Goal: Information Seeking & Learning: Learn about a topic

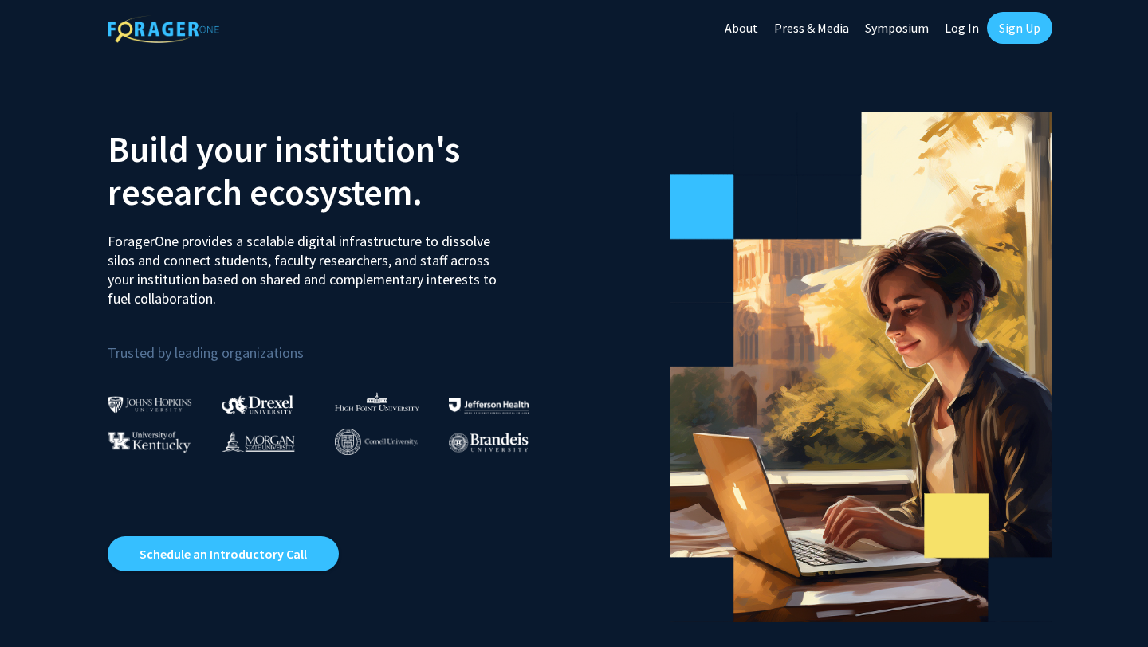
click at [997, 32] on link "Sign Up" at bounding box center [1019, 28] width 65 height 32
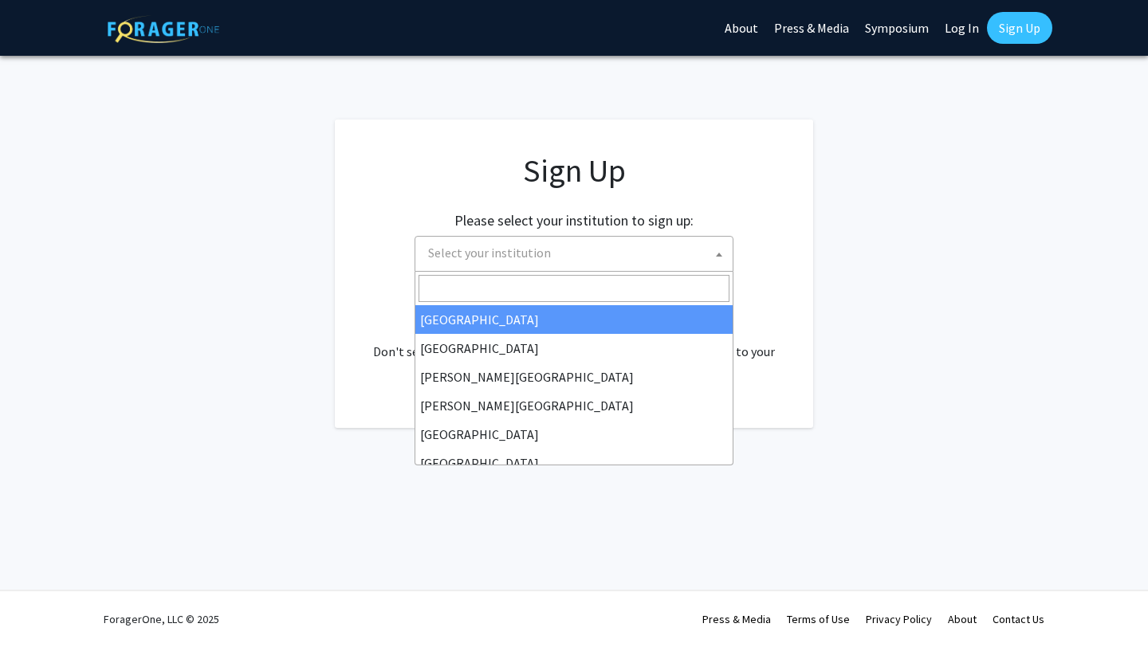
click at [670, 243] on span "Select your institution" at bounding box center [577, 253] width 311 height 33
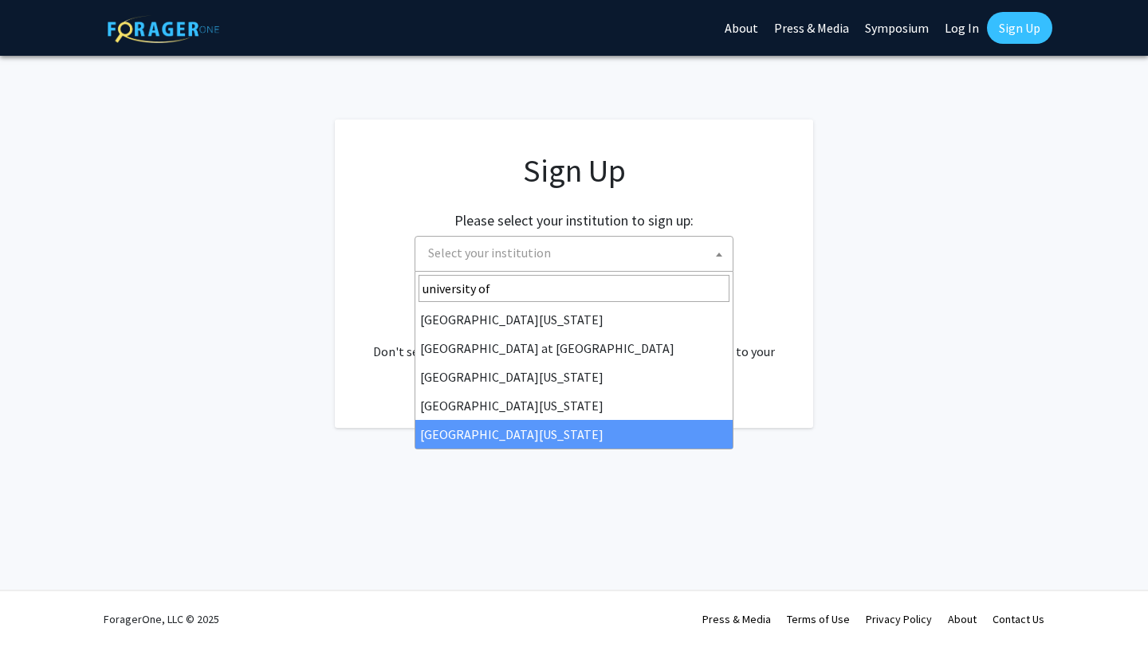
type input "university of"
select select "33"
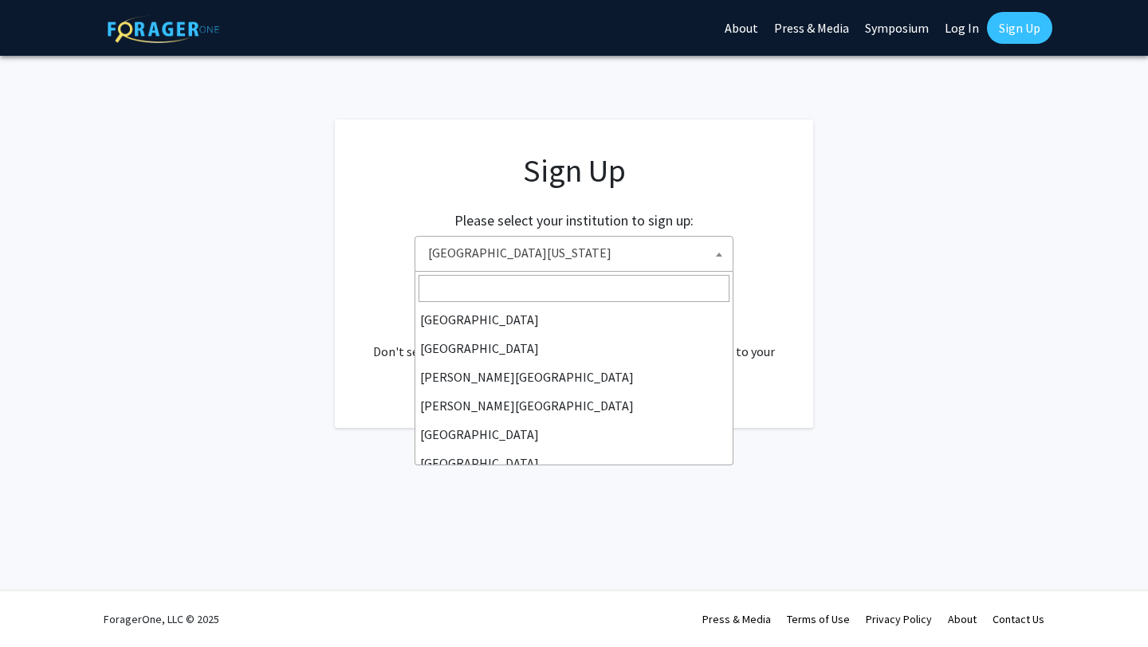
scroll to position [558, 0]
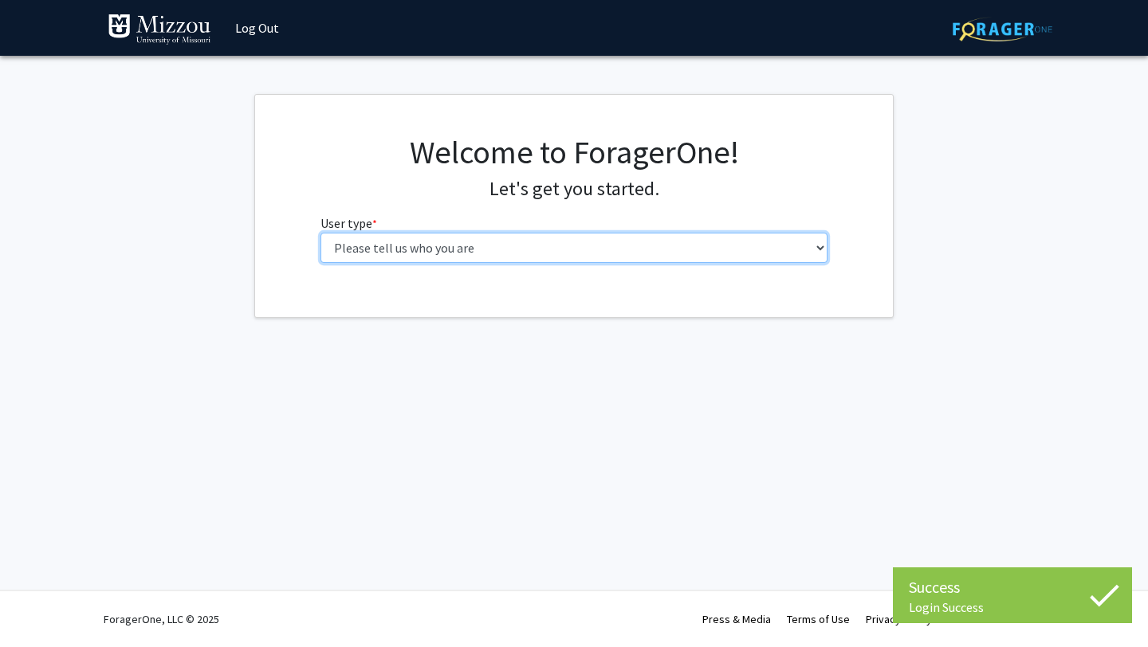
click at [637, 238] on select "Please tell us who you are Undergraduate Student Master's Student Doctoral Cand…" at bounding box center [574, 248] width 508 height 30
select select "1: undergrad"
click at [320, 233] on select "Please tell us who you are Undergraduate Student Master's Student Doctoral Cand…" at bounding box center [574, 248] width 508 height 30
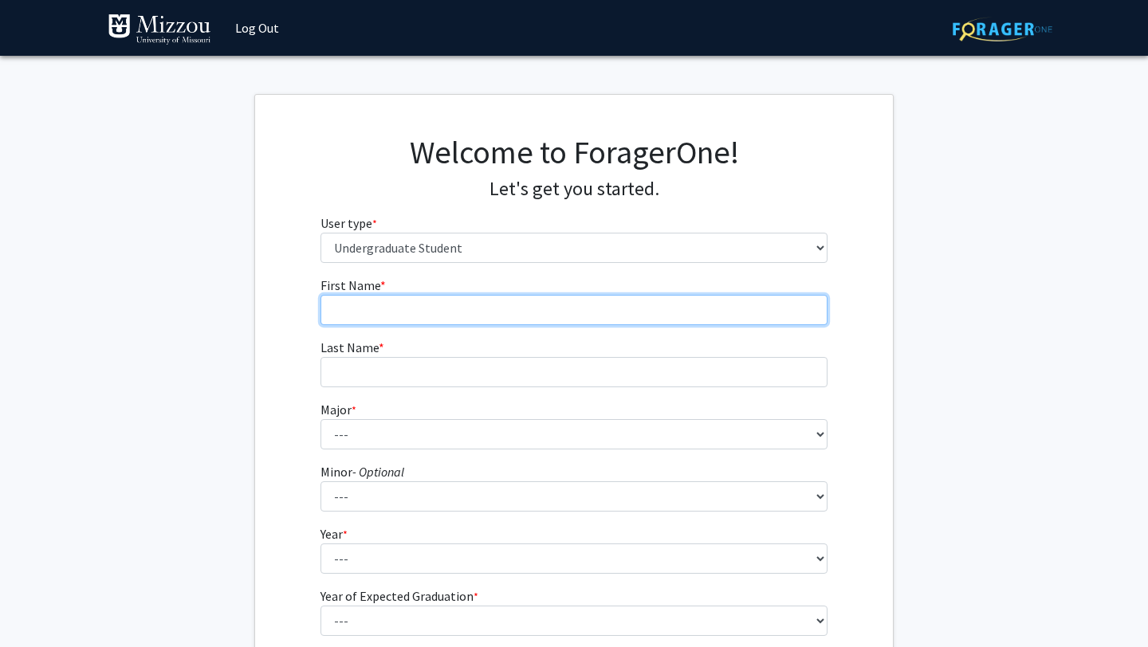
click at [618, 305] on input "First Name * required" at bounding box center [574, 310] width 508 height 30
type input "[PERSON_NAME]"
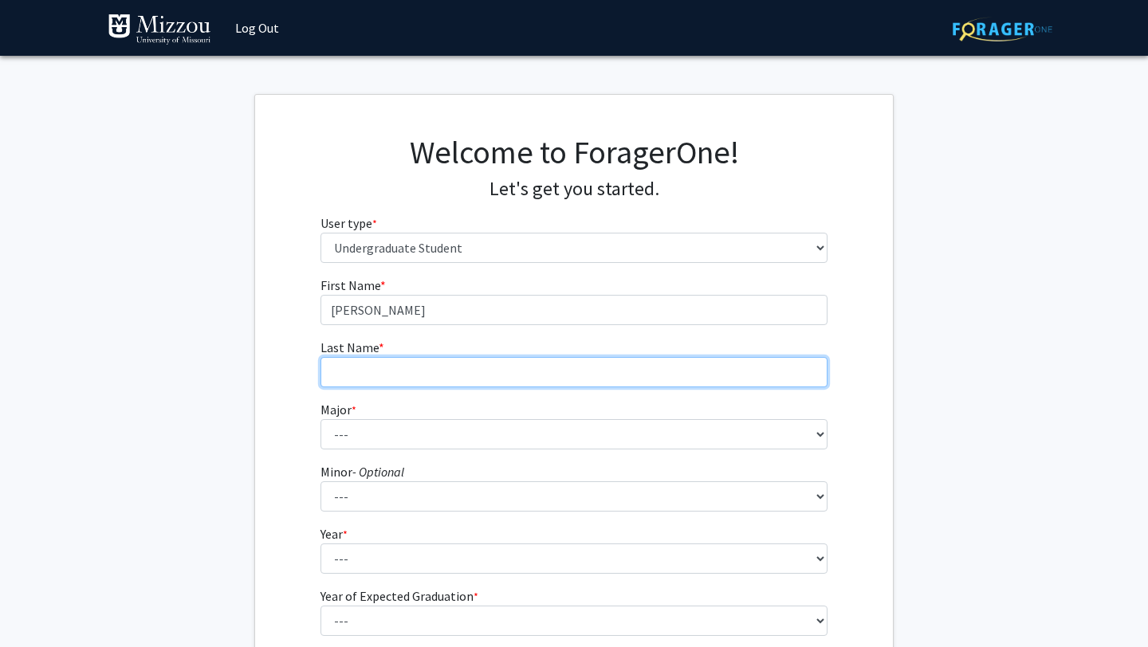
type input "[PERSON_NAME]"
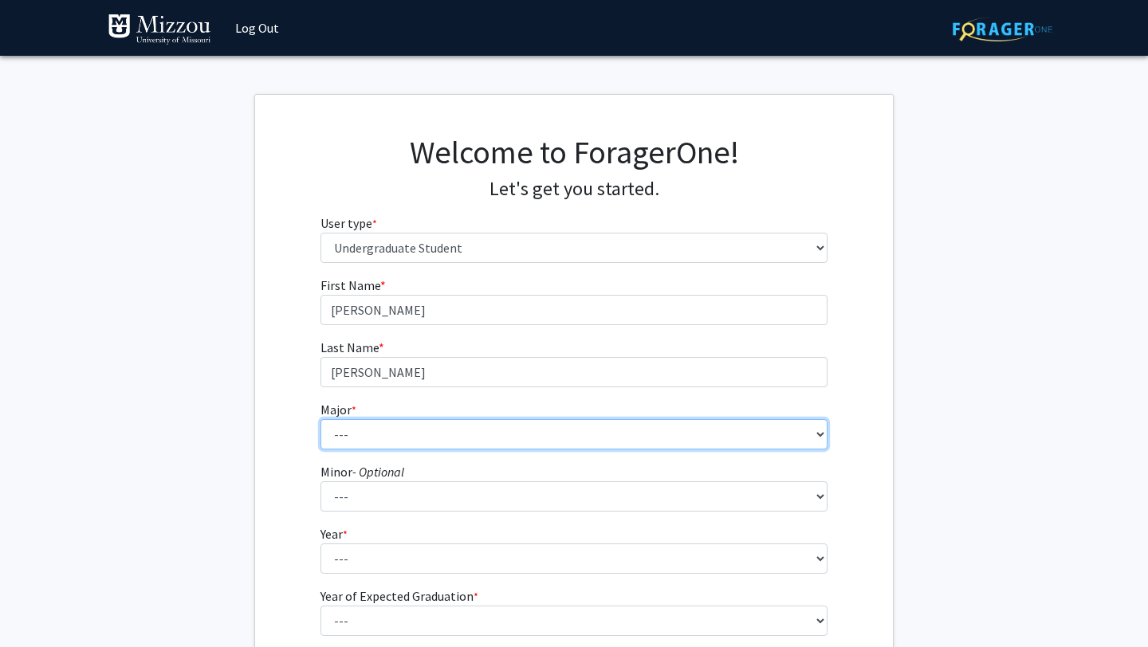
click at [433, 438] on select "--- Agribusiness Management Agricultural Education Agricultural Education: Comm…" at bounding box center [574, 434] width 508 height 30
select select "98: 2591"
click at [320, 419] on select "--- Agribusiness Management Agricultural Education Agricultural Education: Comm…" at bounding box center [574, 434] width 508 height 30
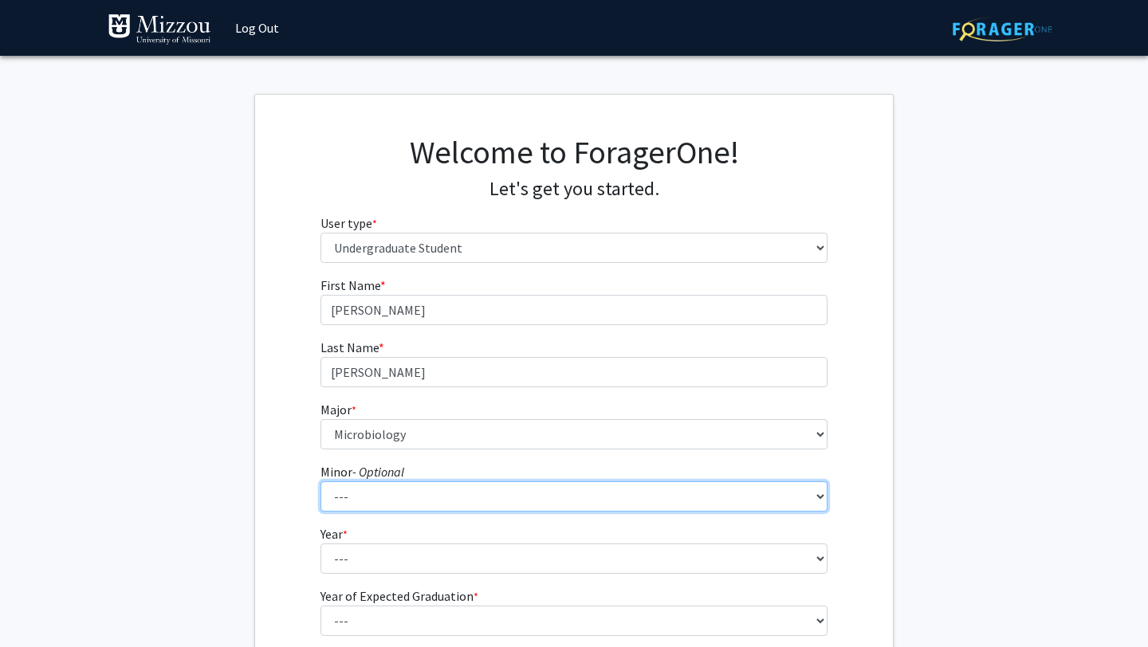
click at [380, 484] on select "--- Accountancy Aerospace Engineering Aerospace Studies Agribusiness Management…" at bounding box center [574, 496] width 508 height 30
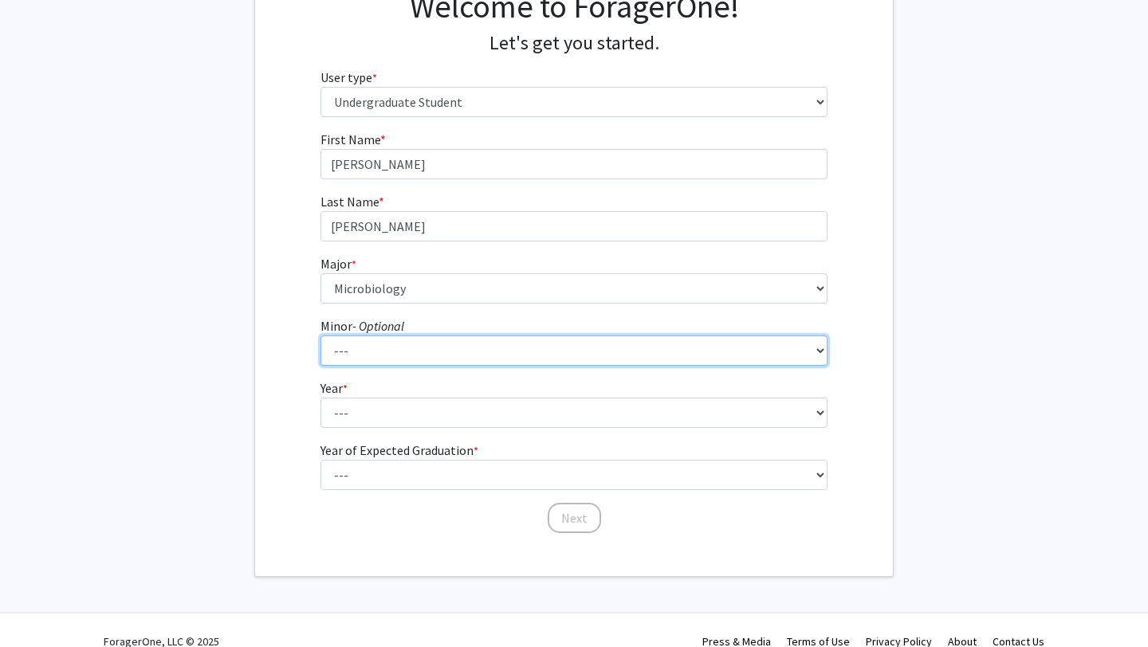
scroll to position [168, 0]
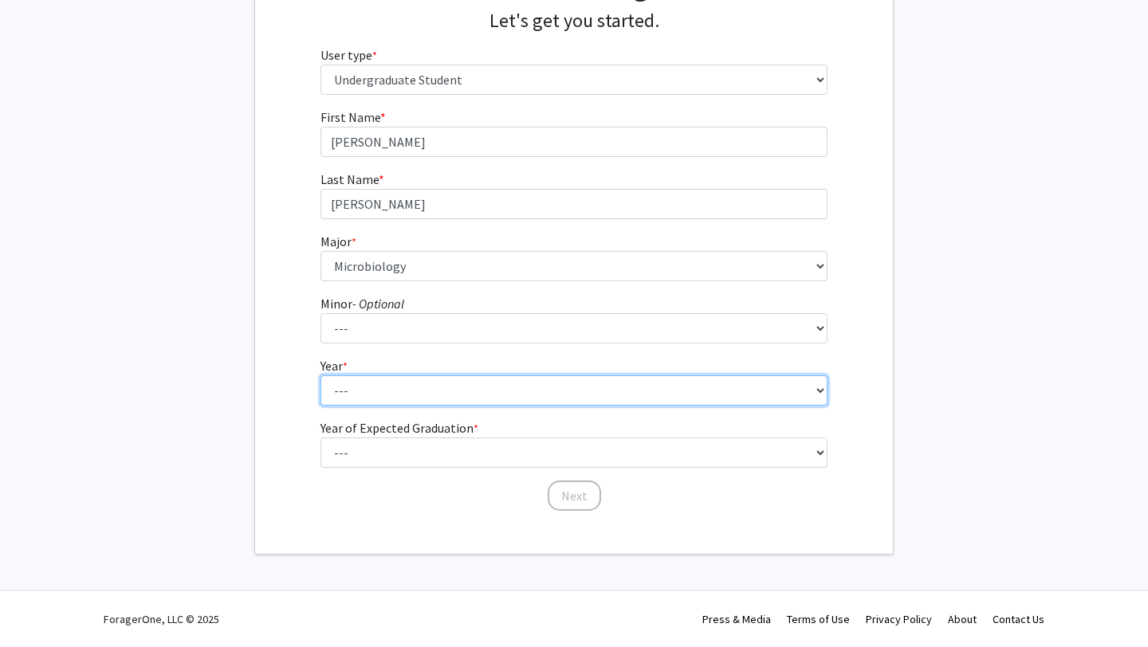
click at [376, 388] on select "--- First-year Sophomore Junior Senior Postbaccalaureate Certificate" at bounding box center [574, 390] width 508 height 30
select select "3: junior"
click at [320, 375] on select "--- First-year Sophomore Junior Senior Postbaccalaureate Certificate" at bounding box center [574, 390] width 508 height 30
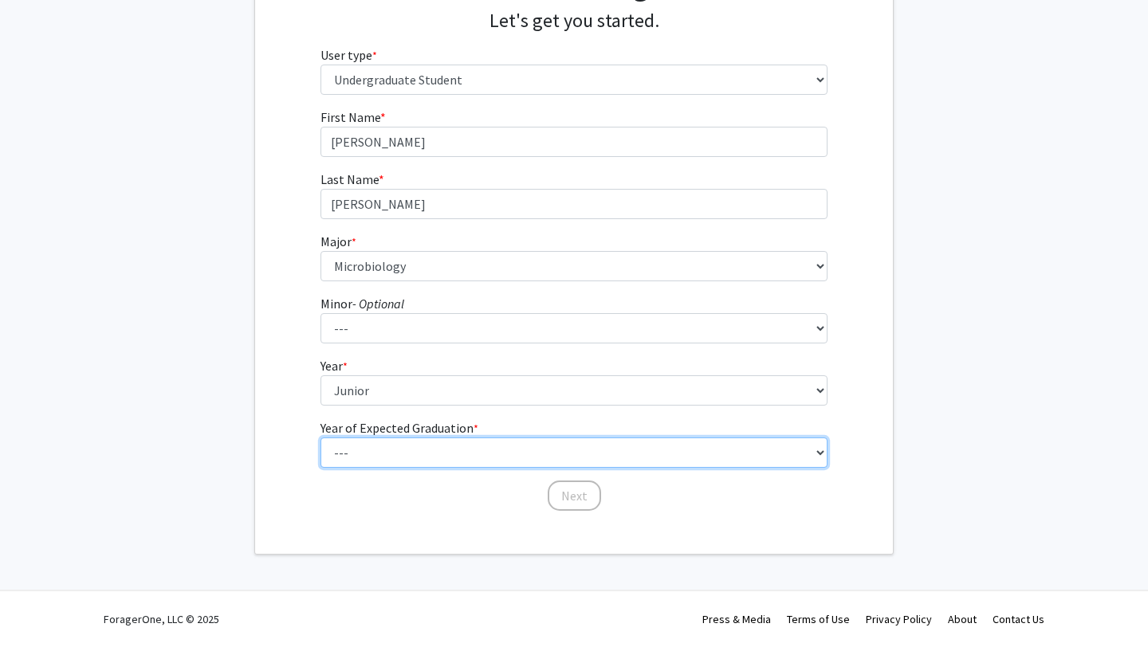
click at [364, 450] on select "--- 2025 2026 2027 2028 2029 2030 2031 2032 2033 2034" at bounding box center [574, 453] width 508 height 30
select select "3: 2027"
click at [320, 438] on select "--- 2025 2026 2027 2028 2029 2030 2031 2032 2033 2034" at bounding box center [574, 453] width 508 height 30
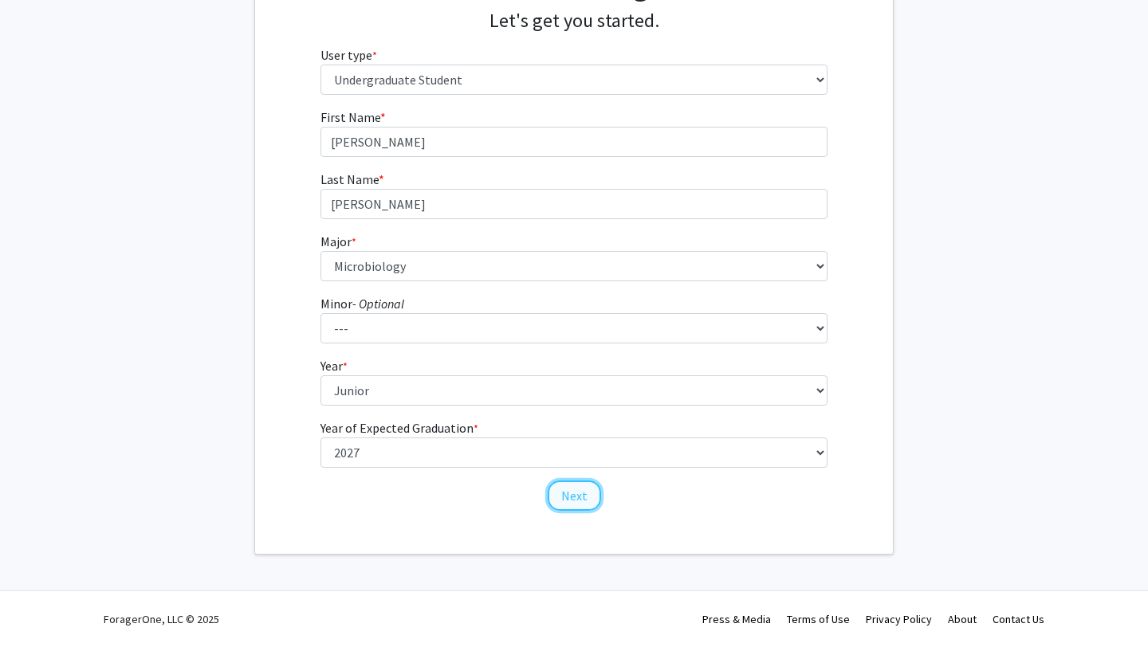
click at [584, 496] on button "Next" at bounding box center [574, 496] width 53 height 30
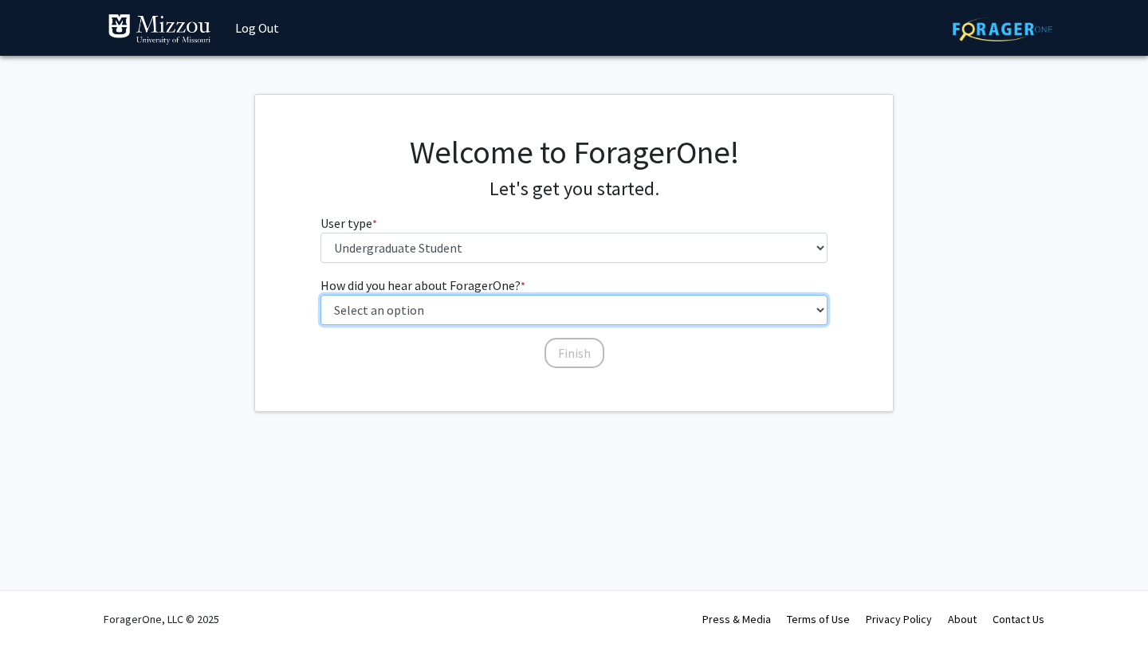
click at [544, 318] on select "Select an option Peer/student recommendation Faculty/staff recommendation Unive…" at bounding box center [574, 310] width 508 height 30
select select "2: faculty_recommendation"
click at [320, 295] on select "Select an option Peer/student recommendation Faculty/staff recommendation Unive…" at bounding box center [574, 310] width 508 height 30
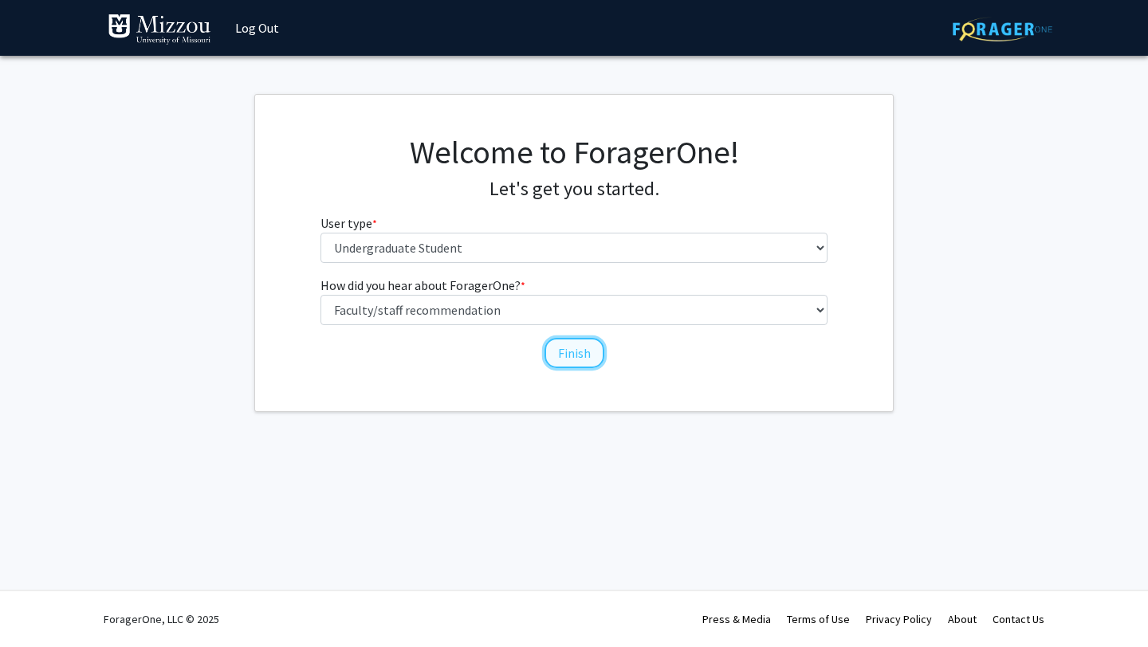
click at [553, 355] on button "Finish" at bounding box center [574, 353] width 60 height 30
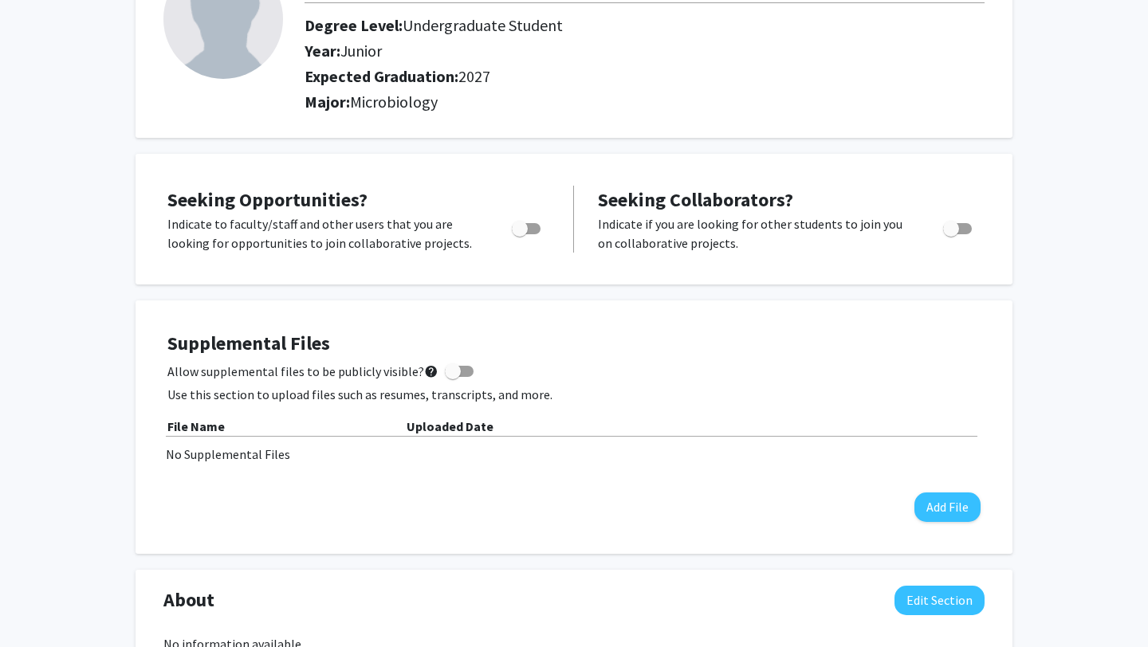
scroll to position [147, 0]
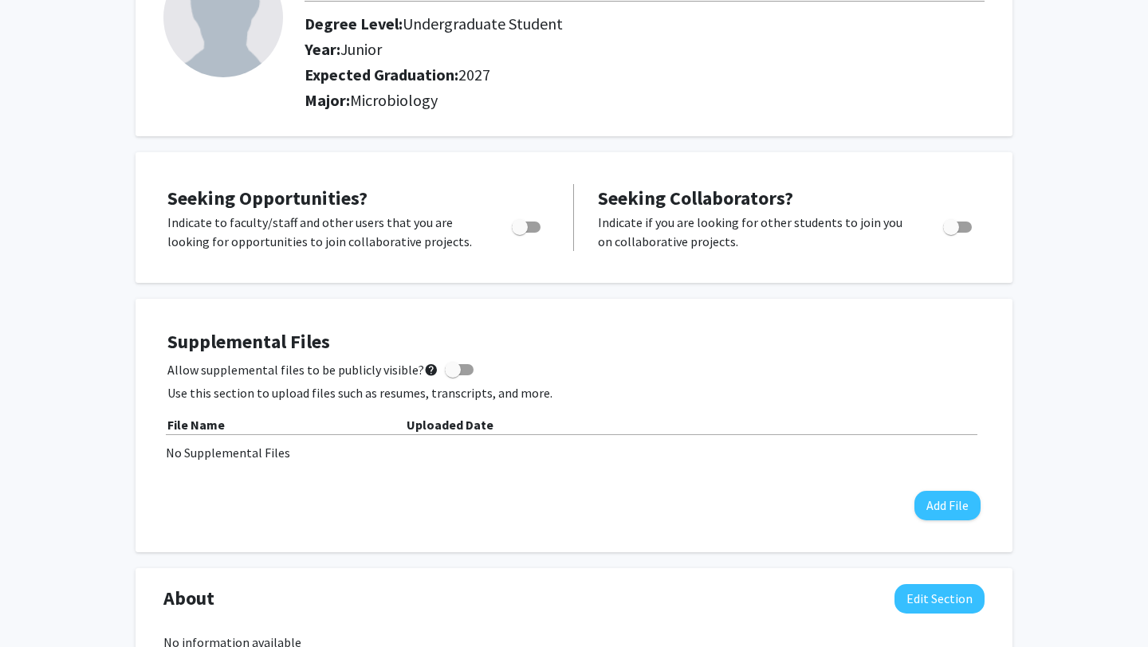
click at [535, 225] on span "Toggle" at bounding box center [526, 227] width 29 height 11
click at [520, 233] on input "Are you actively seeking opportunities?" at bounding box center [519, 233] width 1 height 1
checkbox input "true"
click at [958, 229] on span "Toggle" at bounding box center [951, 227] width 16 height 16
click at [951, 233] on input "Would you like to receive other student requests to work with you?" at bounding box center [950, 233] width 1 height 1
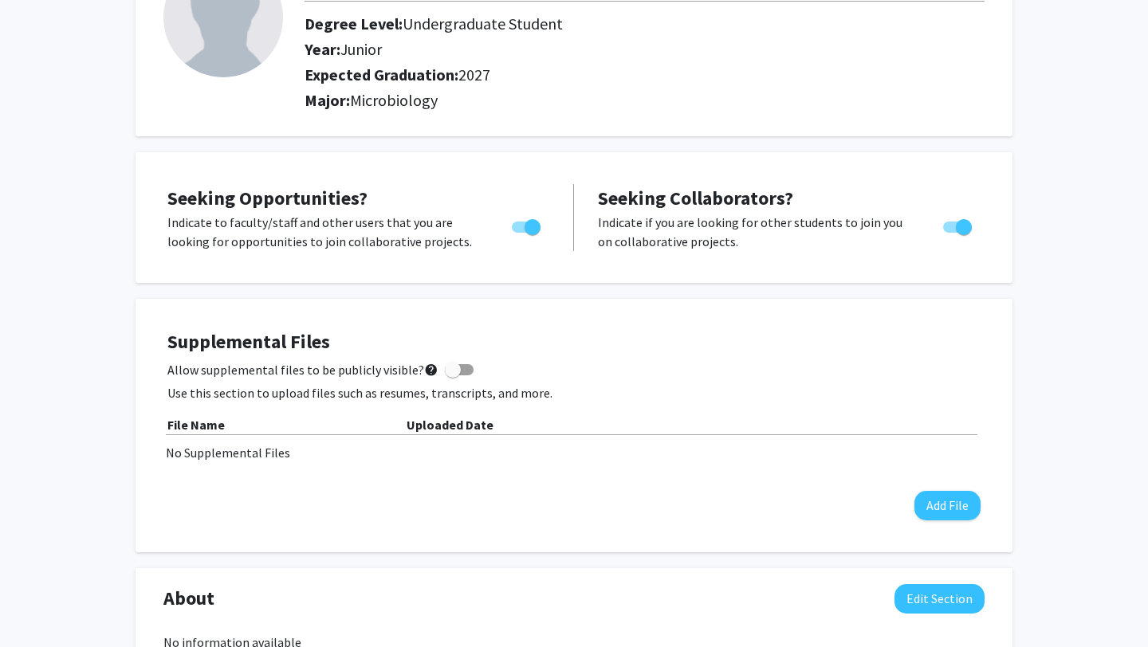
click at [958, 229] on span "Toggle" at bounding box center [964, 227] width 16 height 16
click at [951, 233] on input "Would you like to receive other student requests to work with you?" at bounding box center [950, 233] width 1 height 1
checkbox input "false"
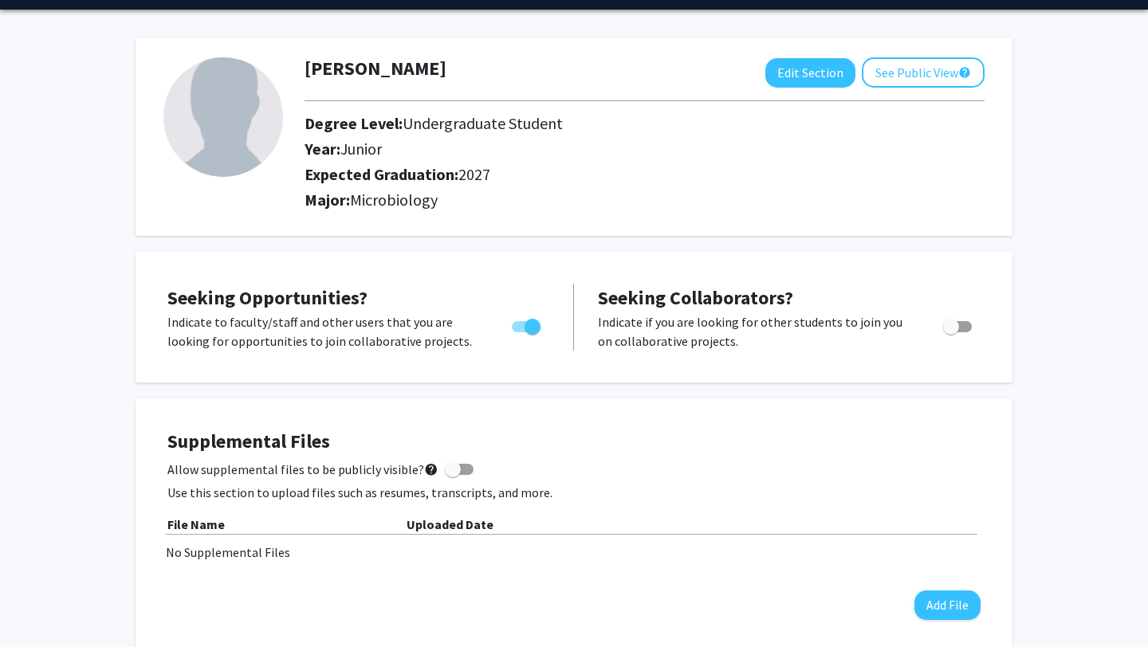
scroll to position [0, 0]
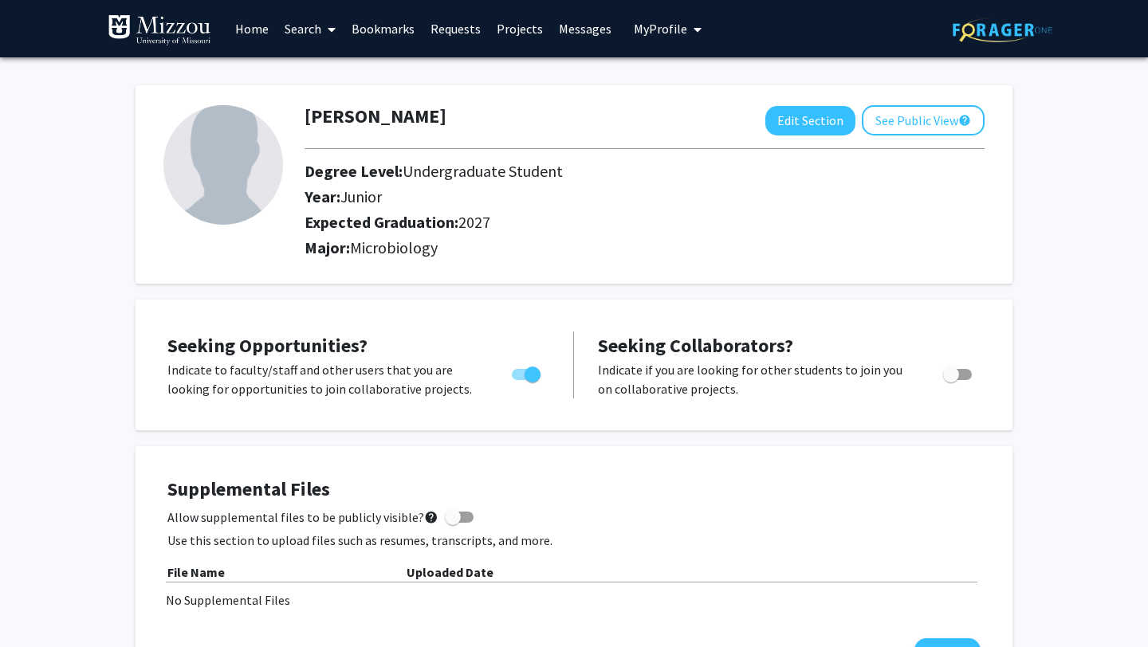
click at [327, 24] on span at bounding box center [328, 30] width 14 height 56
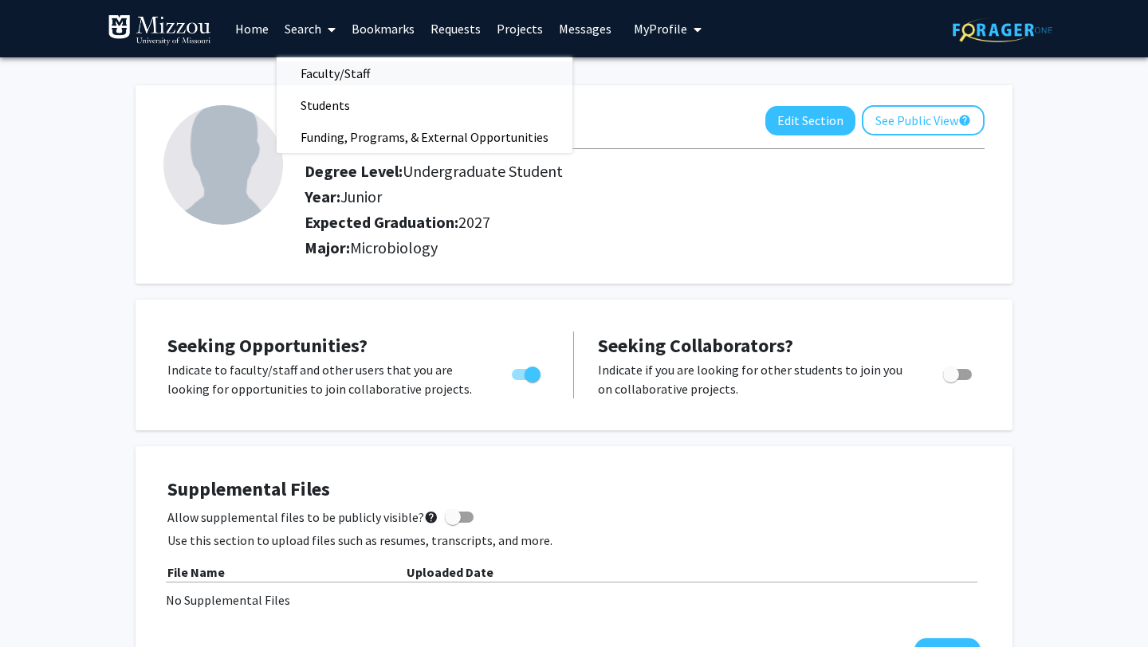
click at [333, 75] on span "Faculty/Staff" at bounding box center [335, 73] width 117 height 32
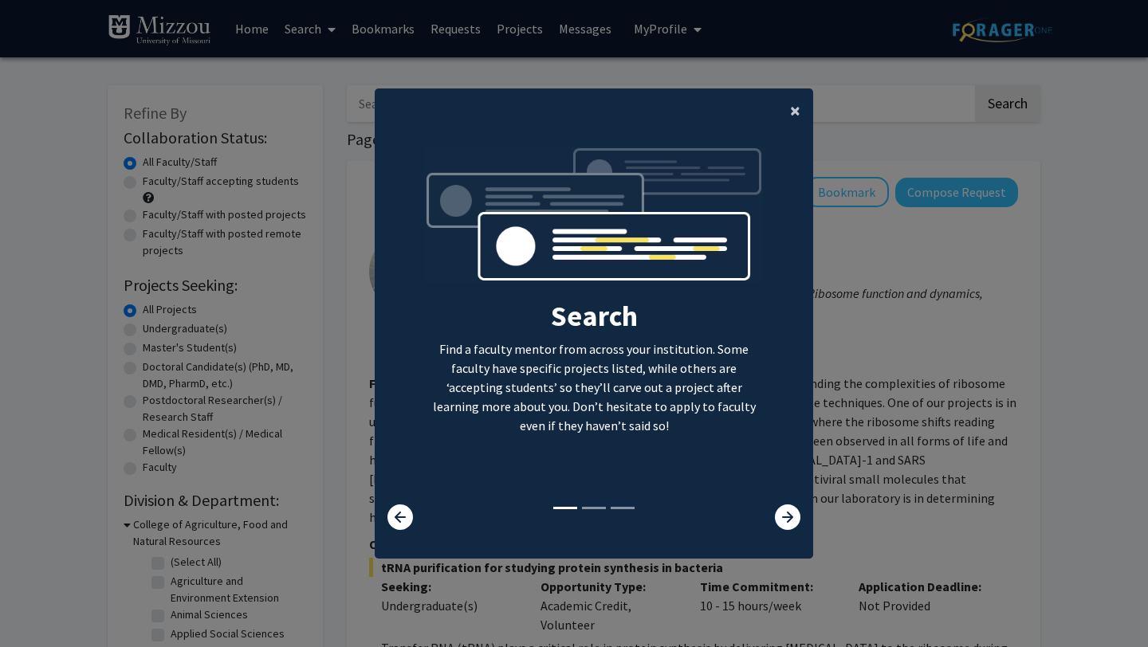
click at [800, 111] on button "×" at bounding box center [795, 110] width 36 height 45
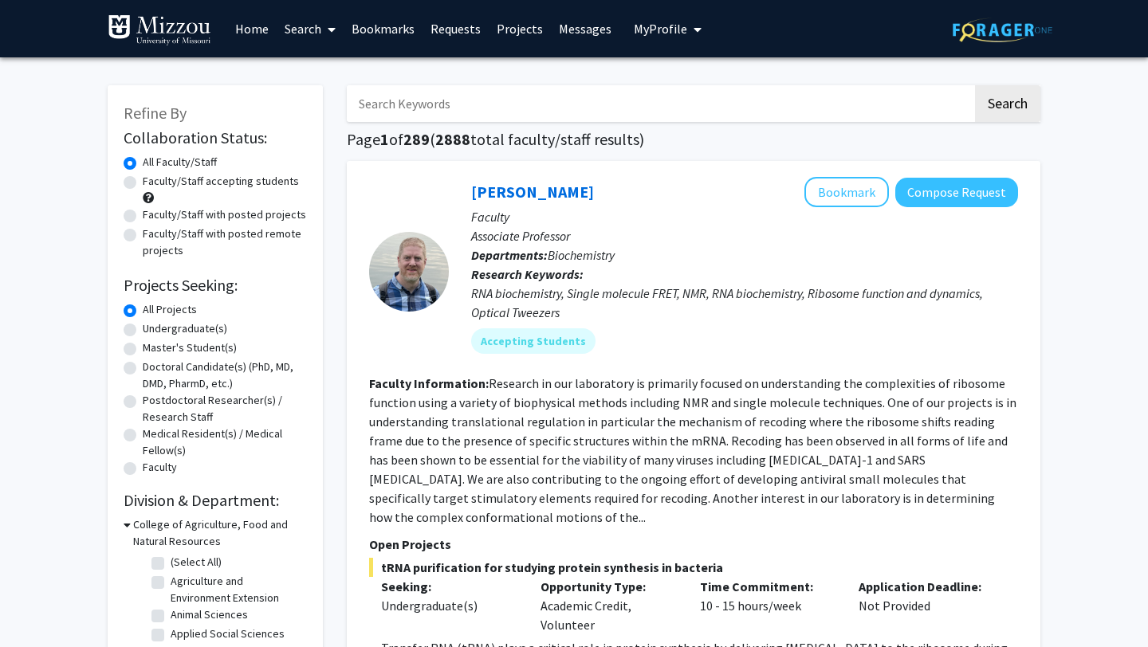
click at [155, 327] on label "Undergraduate(s)" at bounding box center [185, 328] width 84 height 17
click at [153, 327] on input "Undergraduate(s)" at bounding box center [148, 325] width 10 height 10
radio input "true"
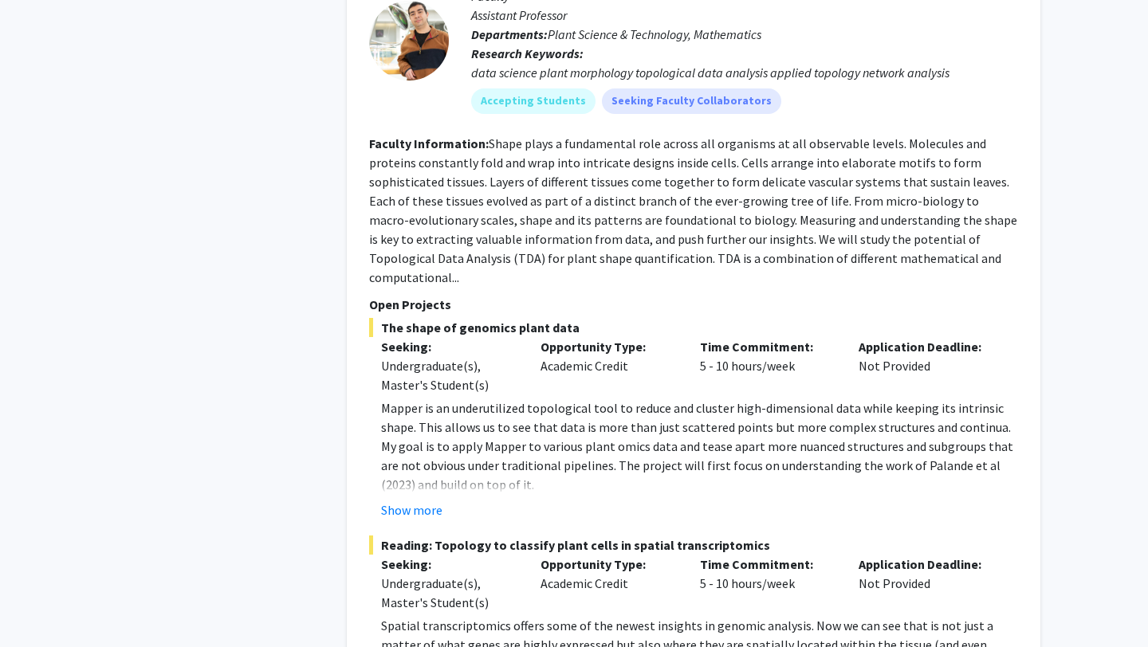
scroll to position [7055, 0]
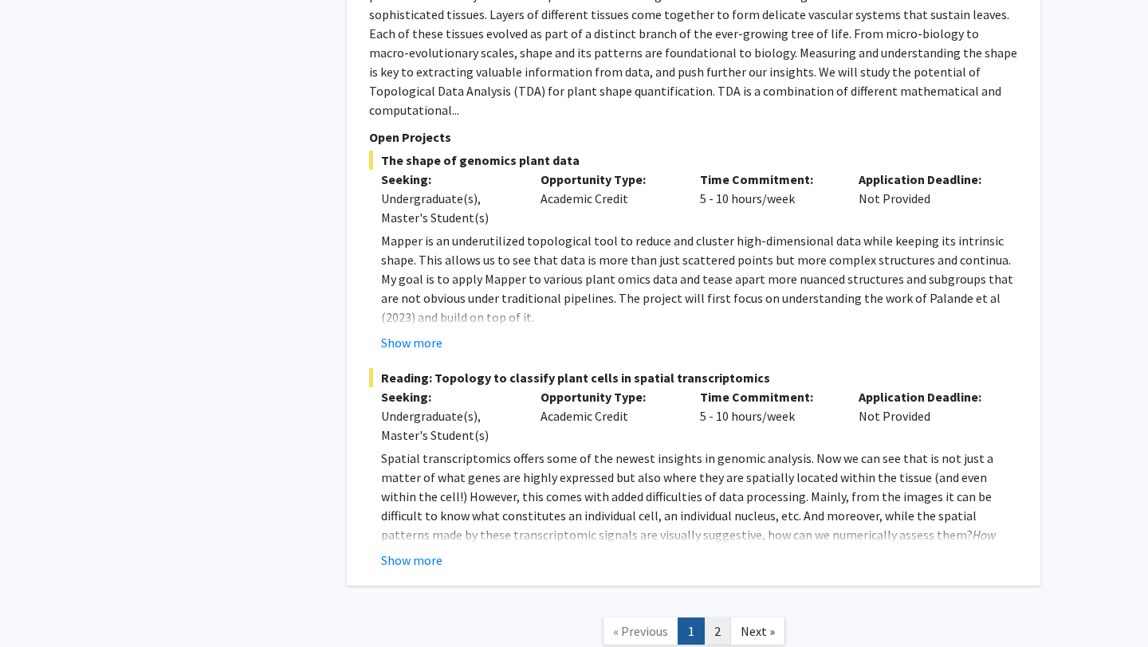
click at [712, 618] on link "2" at bounding box center [717, 632] width 27 height 28
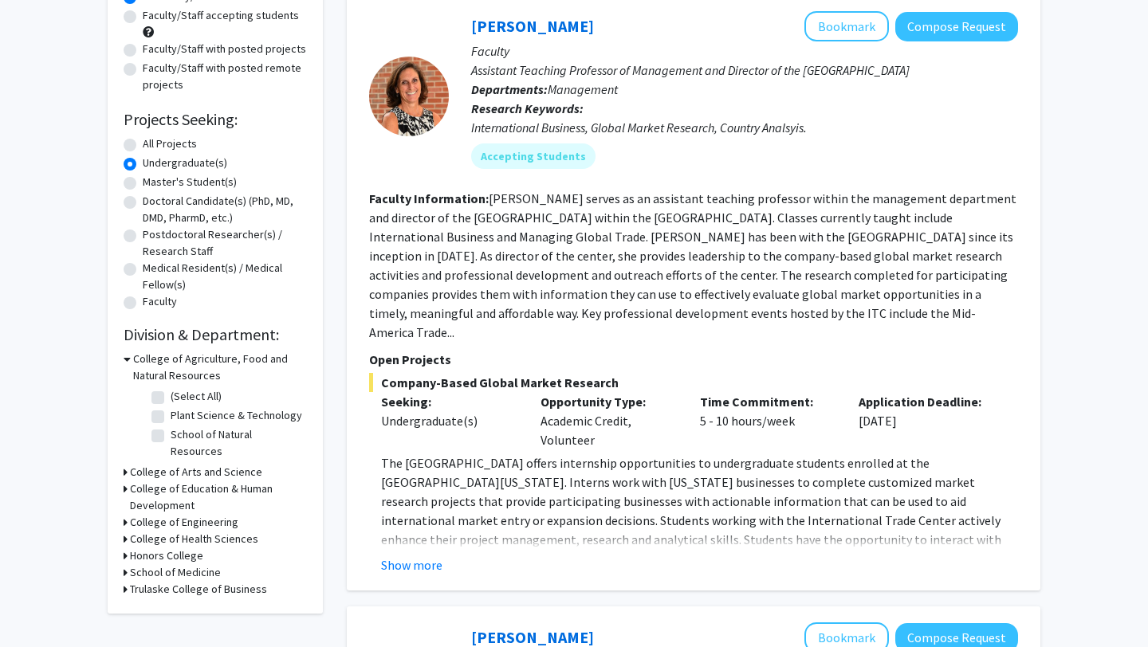
scroll to position [177, 0]
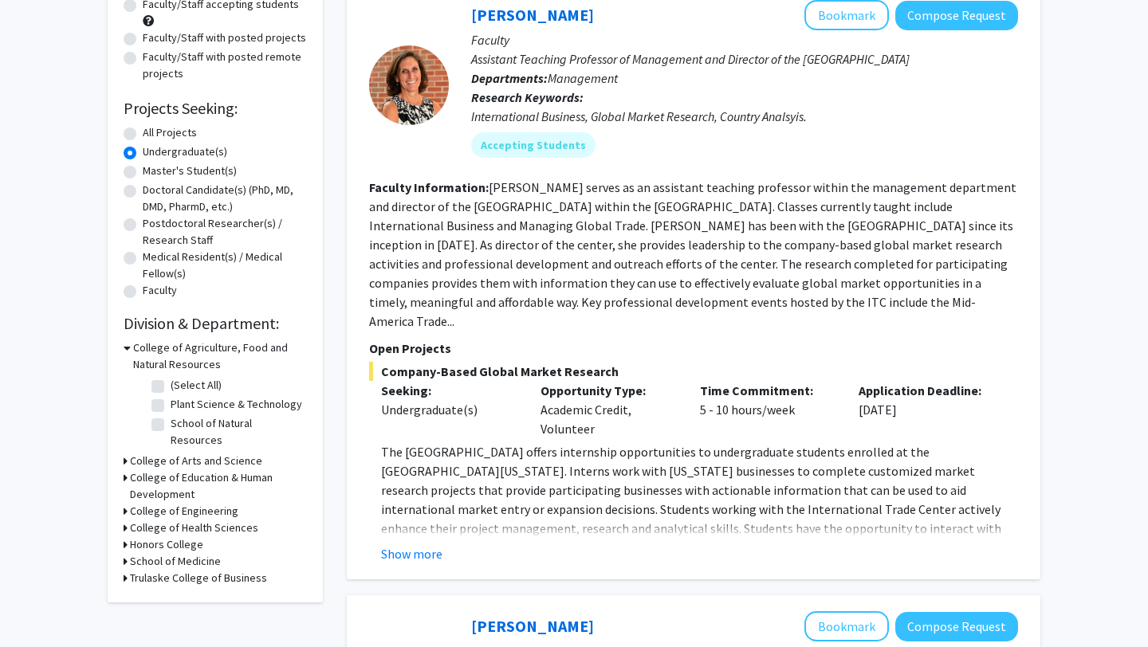
click at [149, 135] on label "All Projects" at bounding box center [170, 132] width 54 height 17
click at [149, 135] on input "All Projects" at bounding box center [148, 129] width 10 height 10
radio input "true"
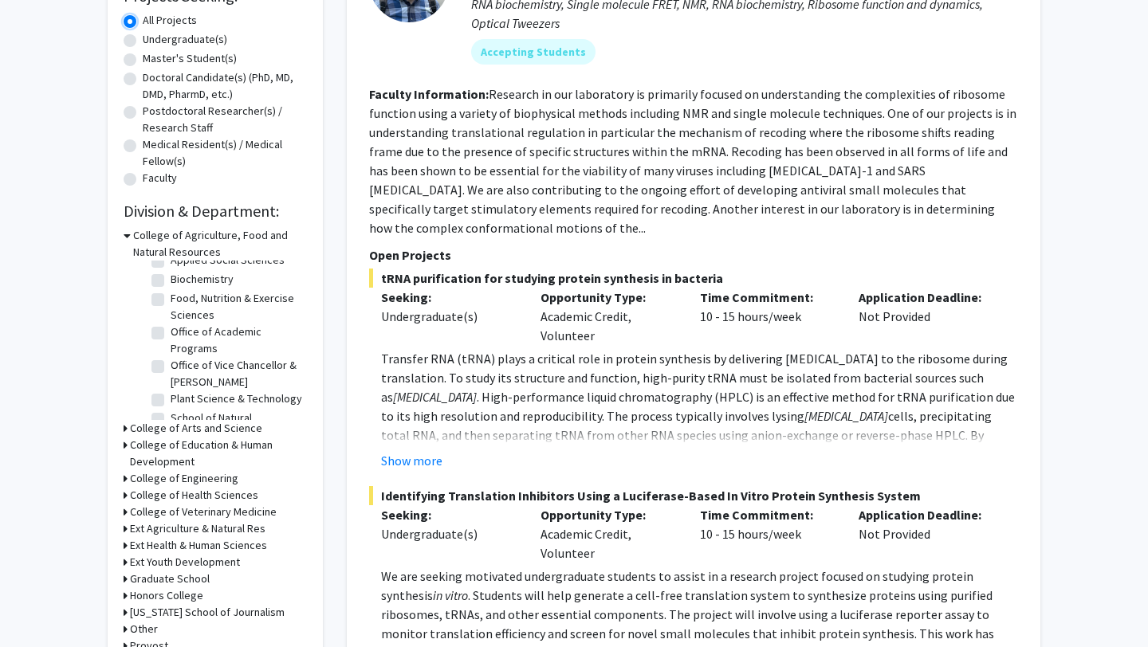
scroll to position [97, 0]
click at [213, 508] on h3 "College of Veterinary Medicine" at bounding box center [203, 512] width 147 height 17
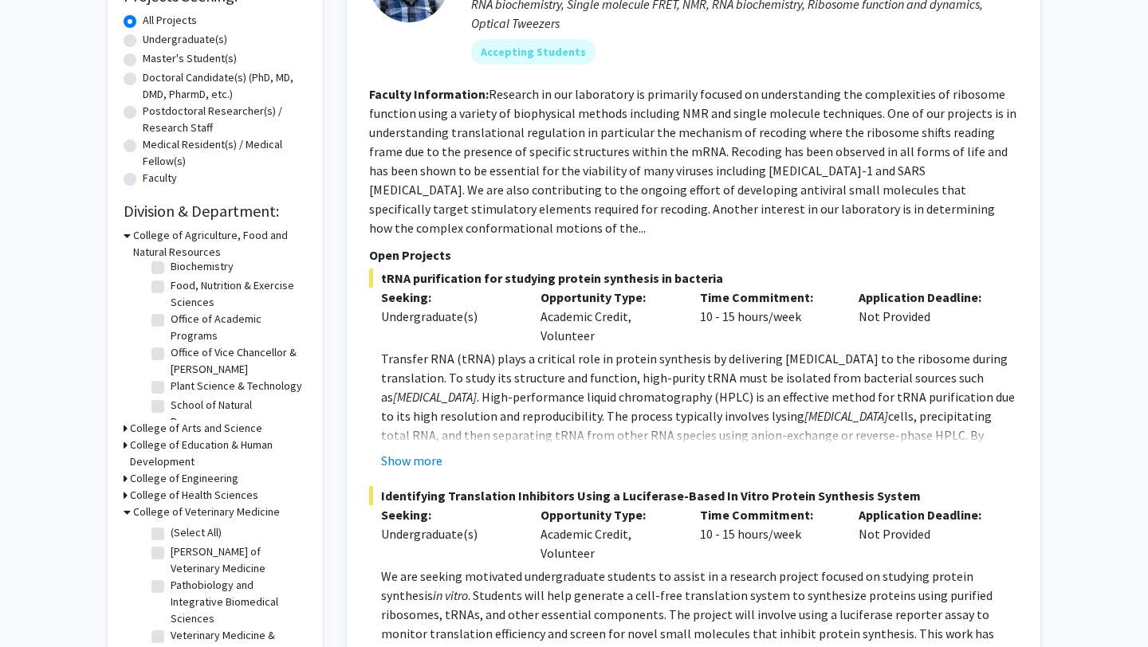
click at [171, 537] on label "(Select All)" at bounding box center [196, 532] width 51 height 17
click at [171, 535] on input "(Select All)" at bounding box center [176, 529] width 10 height 10
checkbox input "true"
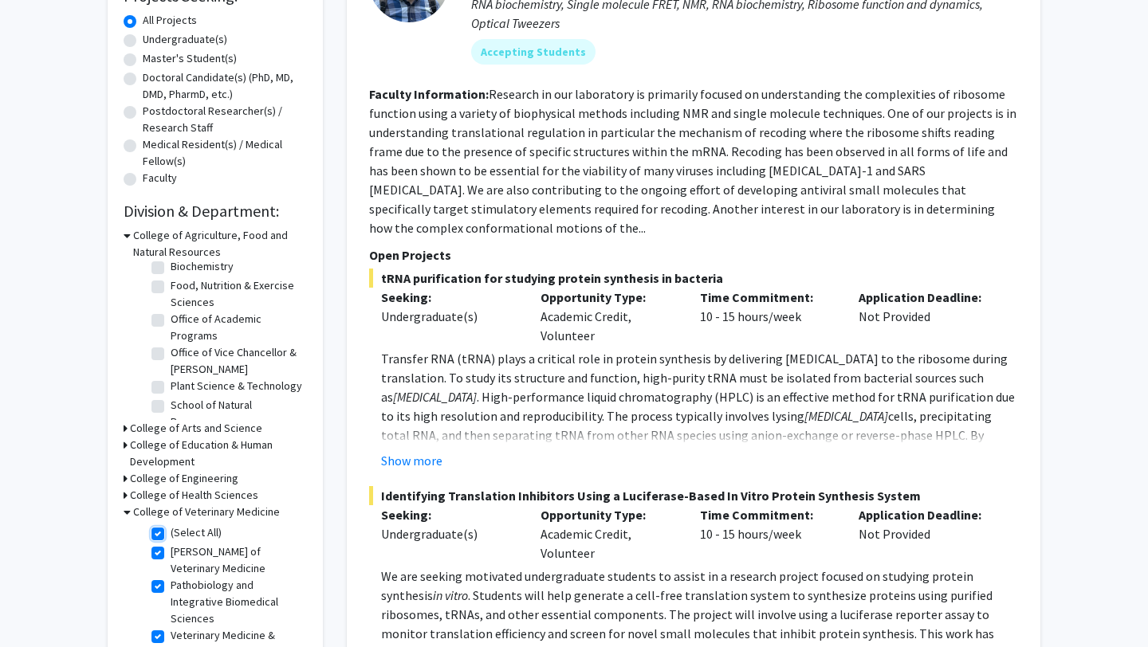
checkbox input "true"
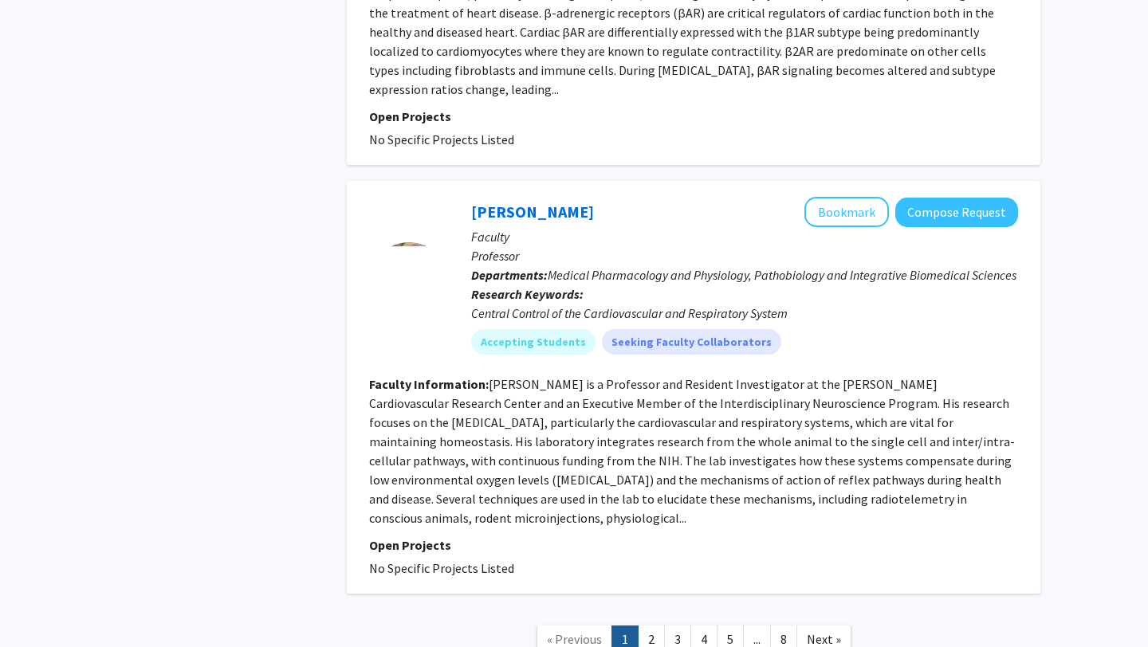
scroll to position [3527, 0]
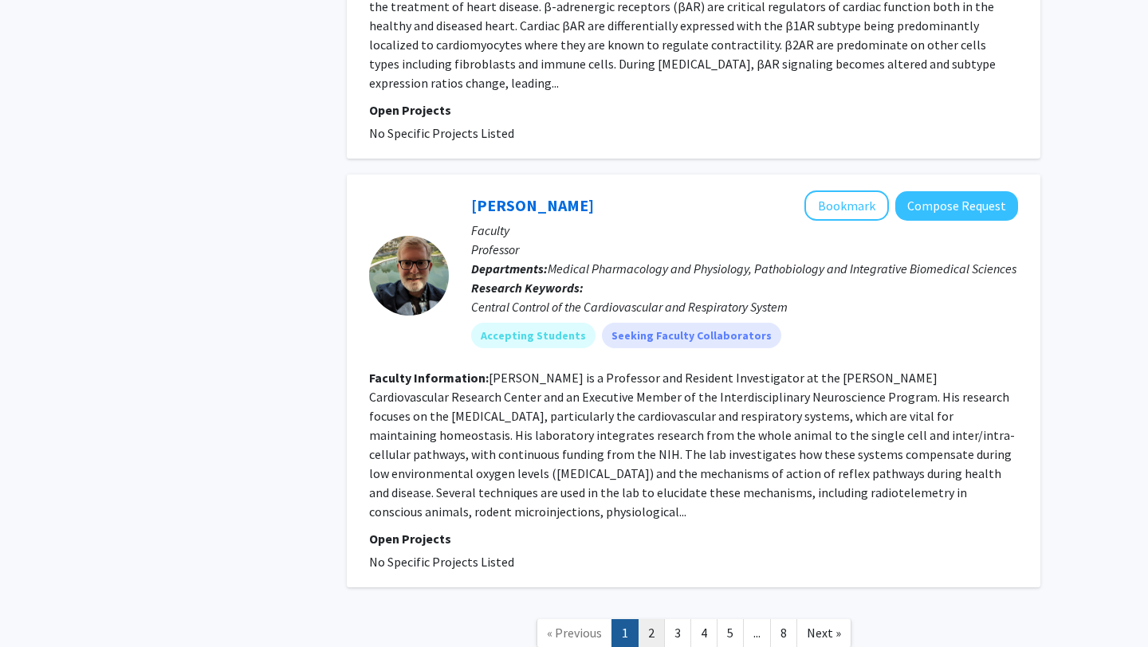
click at [649, 619] on link "2" at bounding box center [651, 633] width 27 height 28
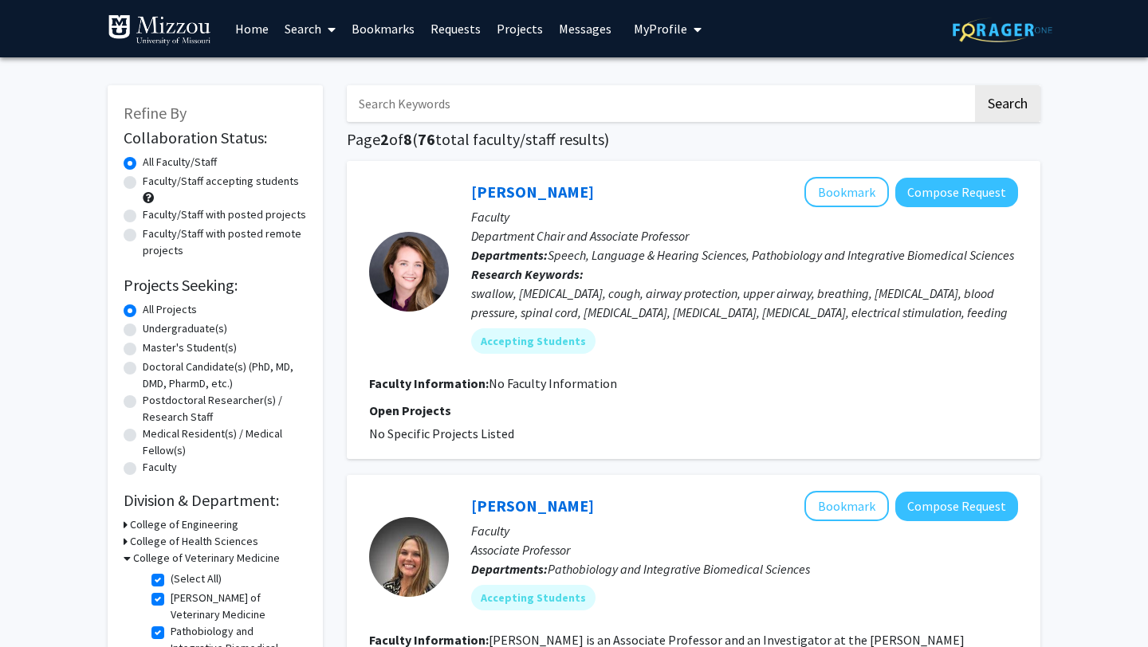
click at [367, 102] on input "Search Keywords" at bounding box center [660, 103] width 626 height 37
type input "[MEDICAL_DATA]"
click at [975, 85] on button "Search" at bounding box center [1007, 103] width 65 height 37
checkbox input "false"
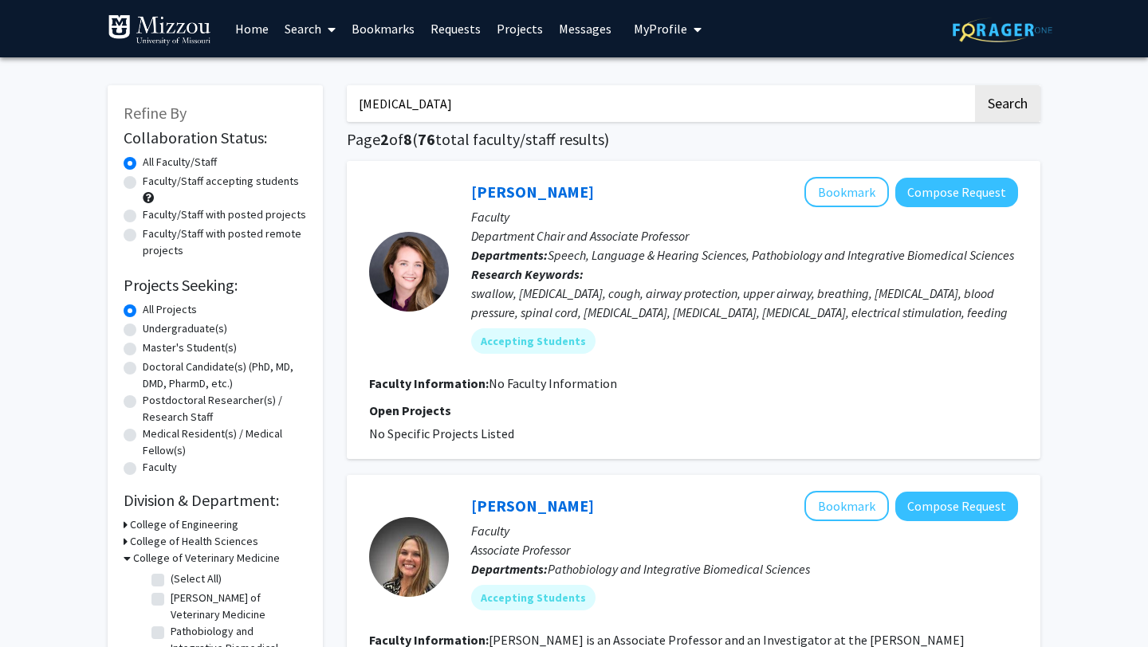
checkbox input "false"
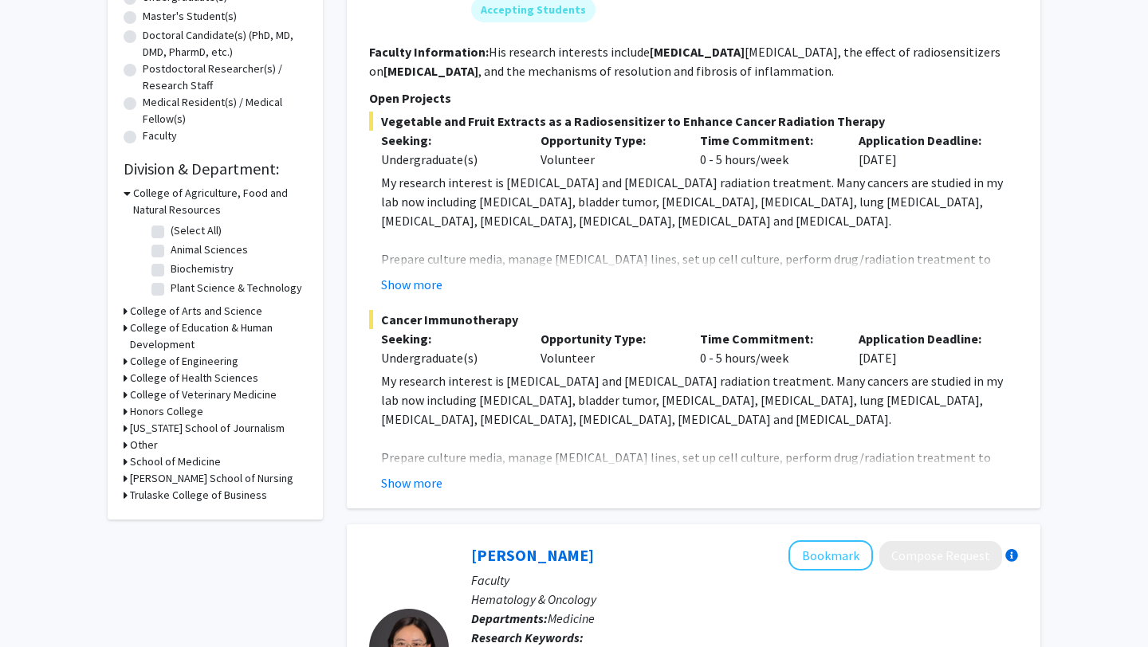
scroll to position [344, 0]
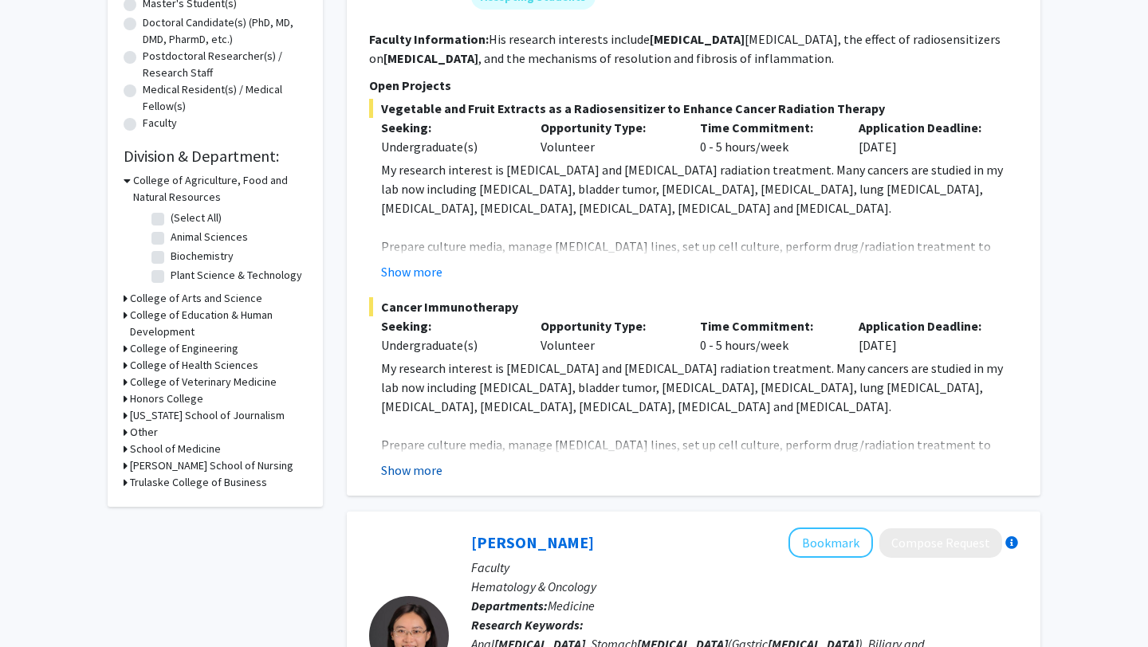
click at [406, 474] on button "Show more" at bounding box center [411, 470] width 61 height 19
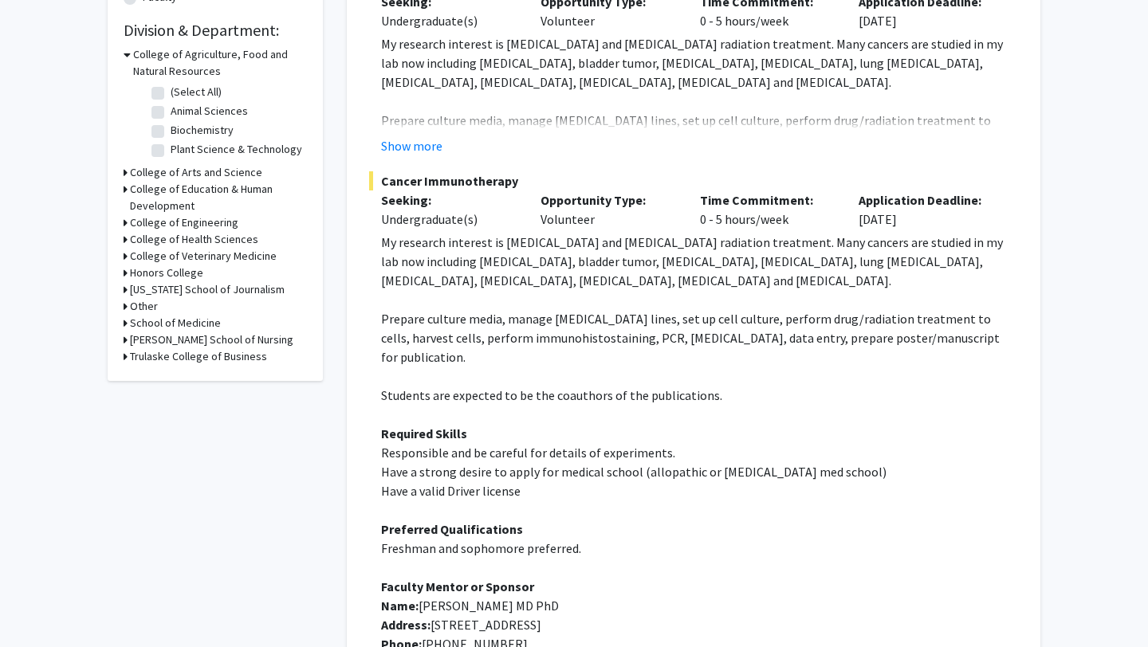
scroll to position [445, 0]
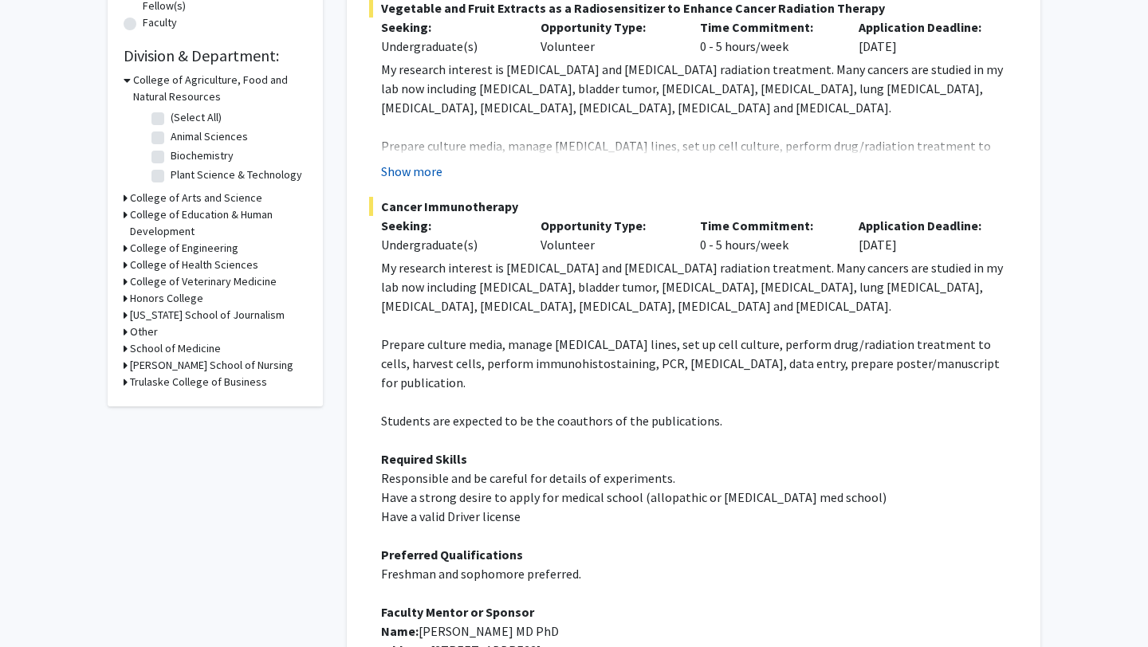
click at [415, 164] on button "Show more" at bounding box center [411, 171] width 61 height 19
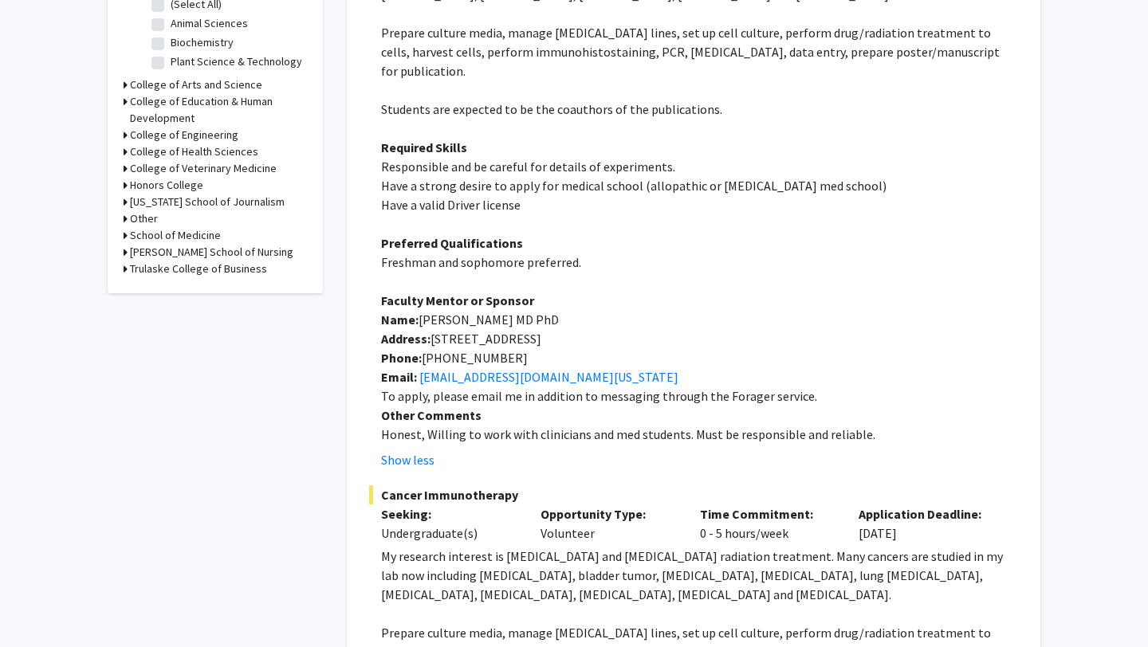
scroll to position [0, 0]
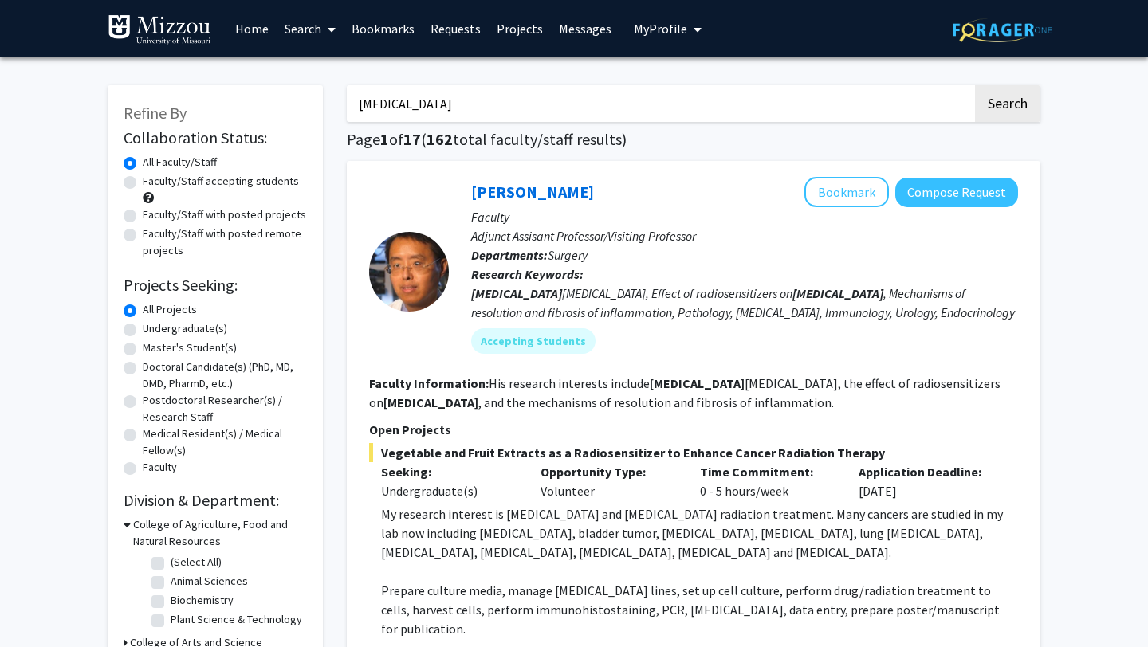
click at [165, 166] on label "All Faculty/Staff" at bounding box center [180, 162] width 74 height 17
click at [153, 164] on input "All Faculty/Staff" at bounding box center [148, 159] width 10 height 10
click at [171, 185] on label "Faculty/Staff accepting students" at bounding box center [221, 181] width 156 height 17
click at [153, 183] on input "Faculty/Staff accepting students" at bounding box center [148, 178] width 10 height 10
radio input "true"
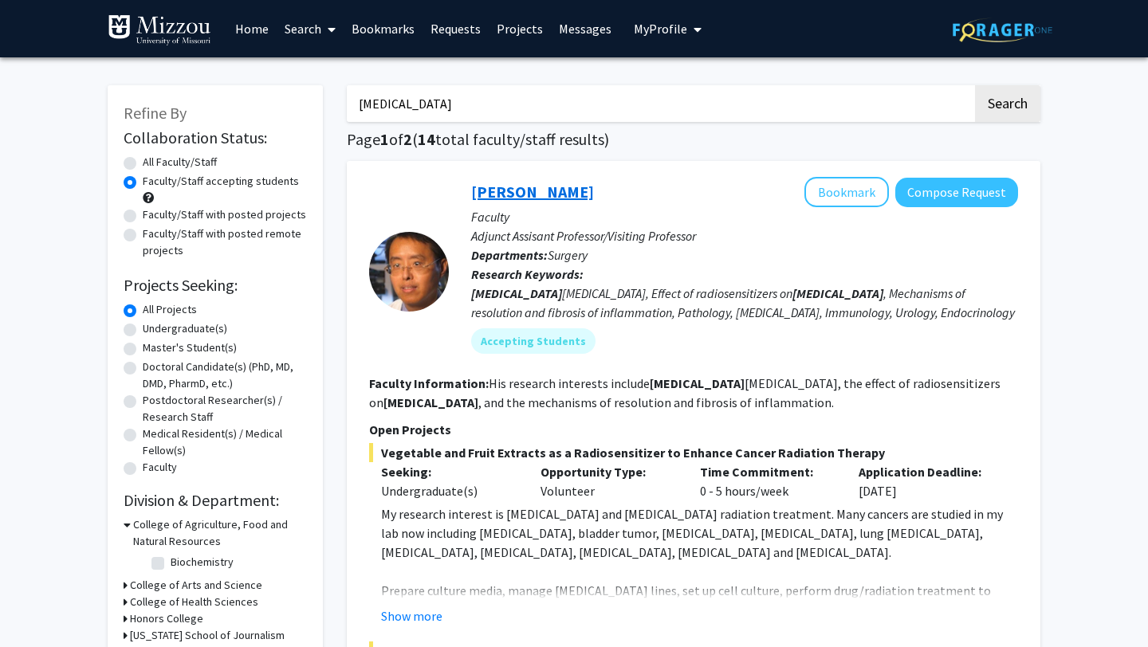
click at [515, 196] on link "[PERSON_NAME]" at bounding box center [532, 192] width 123 height 20
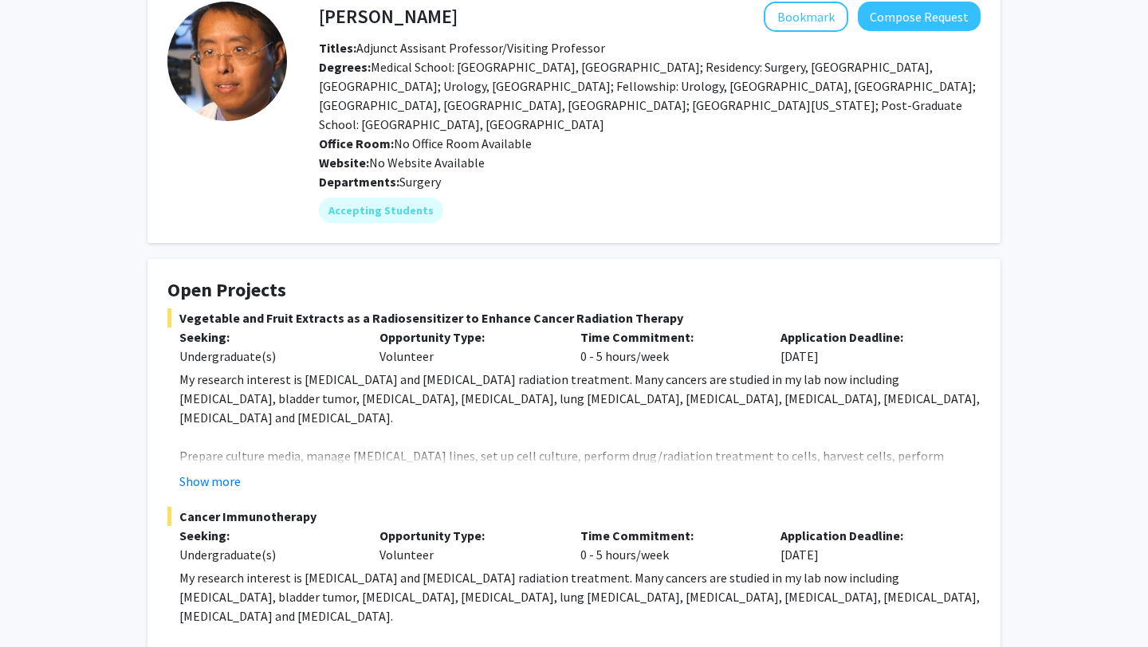
scroll to position [91, 0]
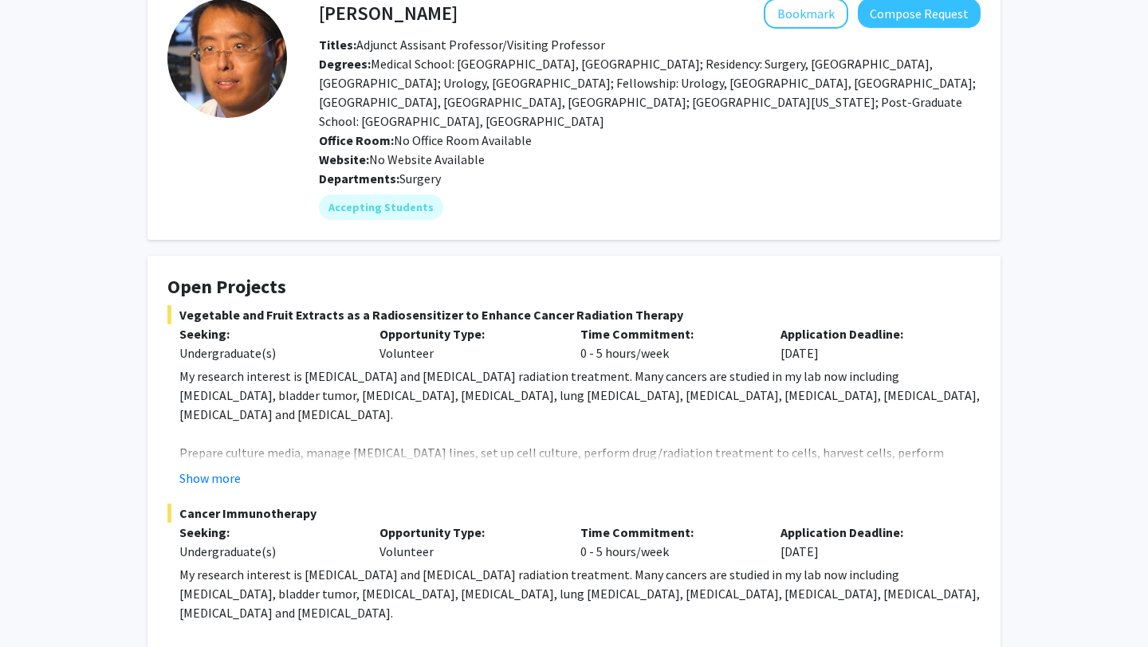
drag, startPoint x: 367, startPoint y: 65, endPoint x: 918, endPoint y: 102, distance: 552.0
click at [918, 102] on div "Degrees: Medical School: [GEOGRAPHIC_DATA], [GEOGRAPHIC_DATA]; Residency: Surge…" at bounding box center [649, 92] width 685 height 77
click at [918, 101] on div "Degrees: Medical School: [GEOGRAPHIC_DATA], [GEOGRAPHIC_DATA]; Residency: Surge…" at bounding box center [649, 92] width 685 height 77
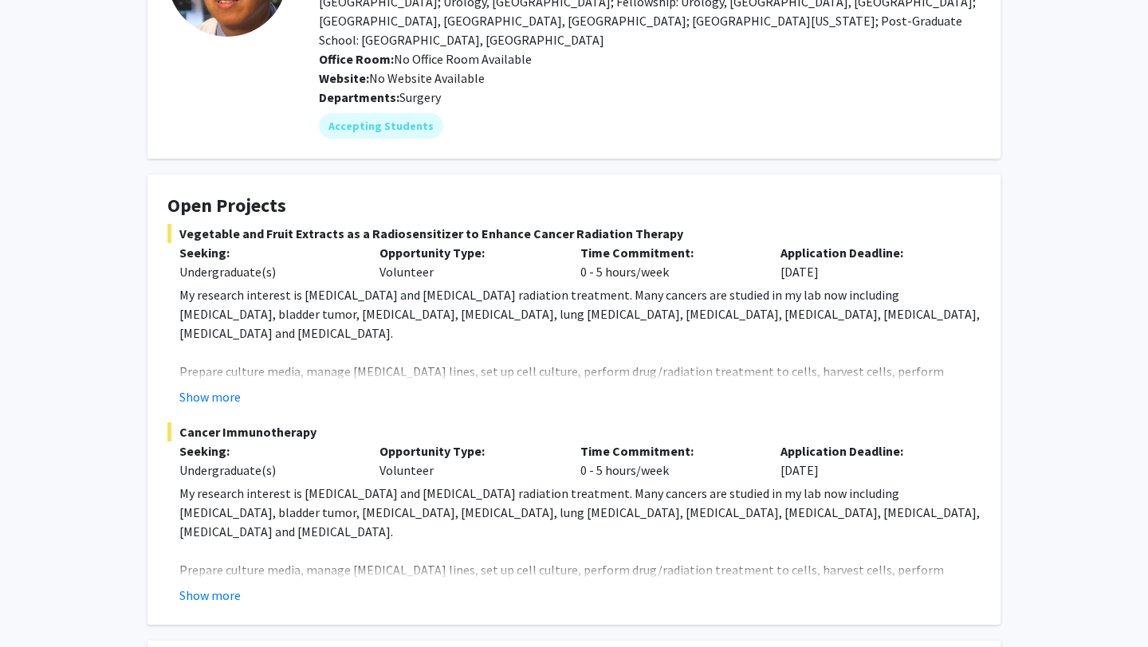
scroll to position [0, 0]
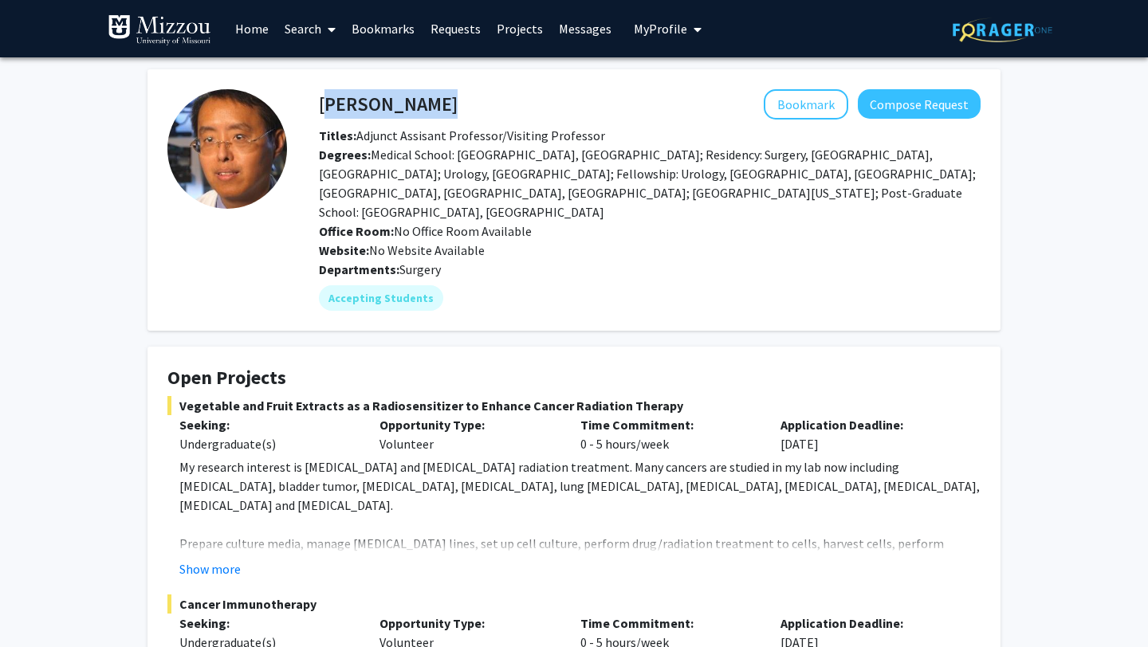
drag, startPoint x: 320, startPoint y: 106, endPoint x: 474, endPoint y: 100, distance: 153.9
click at [474, 101] on div "[PERSON_NAME] Bookmark Compose Request" at bounding box center [649, 104] width 685 height 30
copy h4 "[PERSON_NAME]"
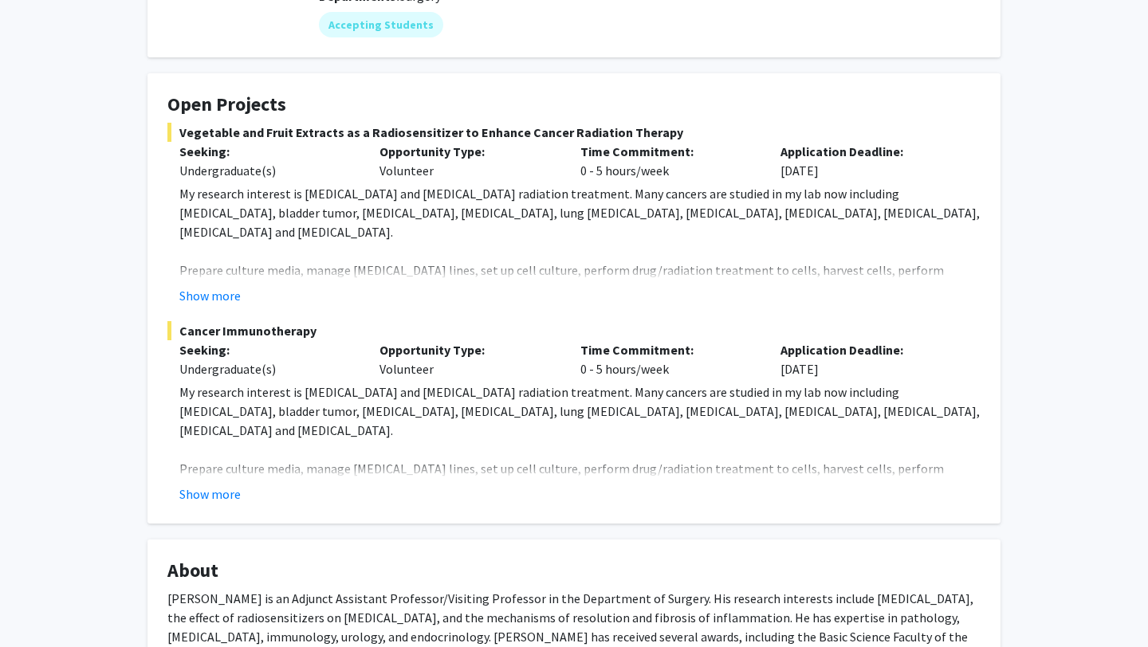
scroll to position [275, 0]
click at [222, 285] on button "Show more" at bounding box center [209, 294] width 61 height 19
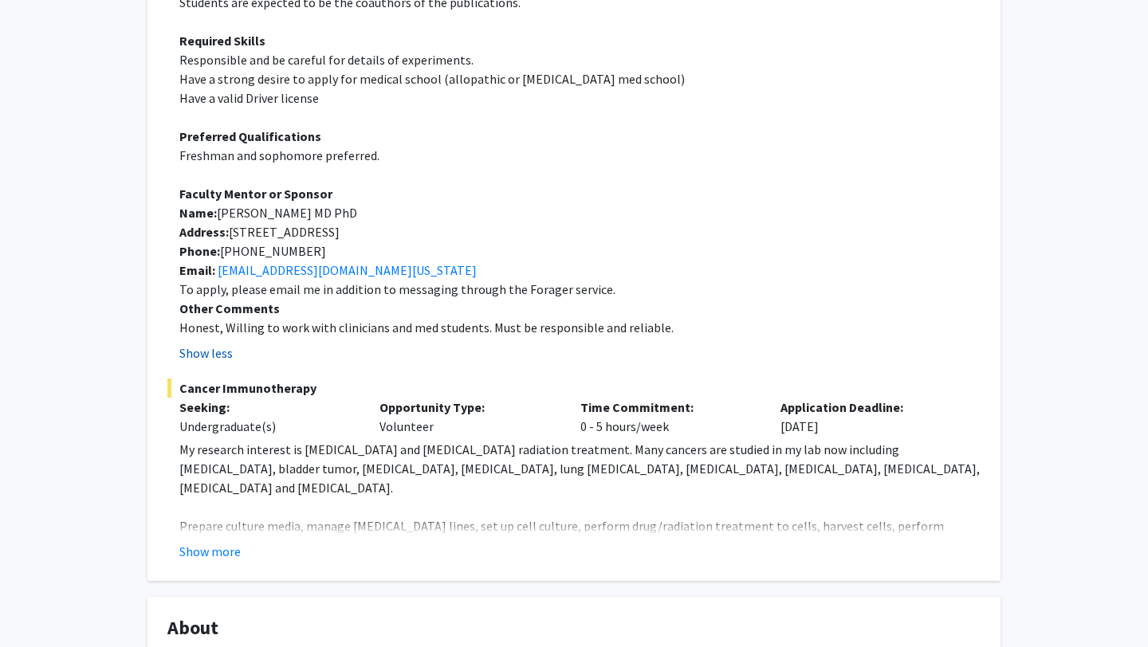
scroll to position [642, 0]
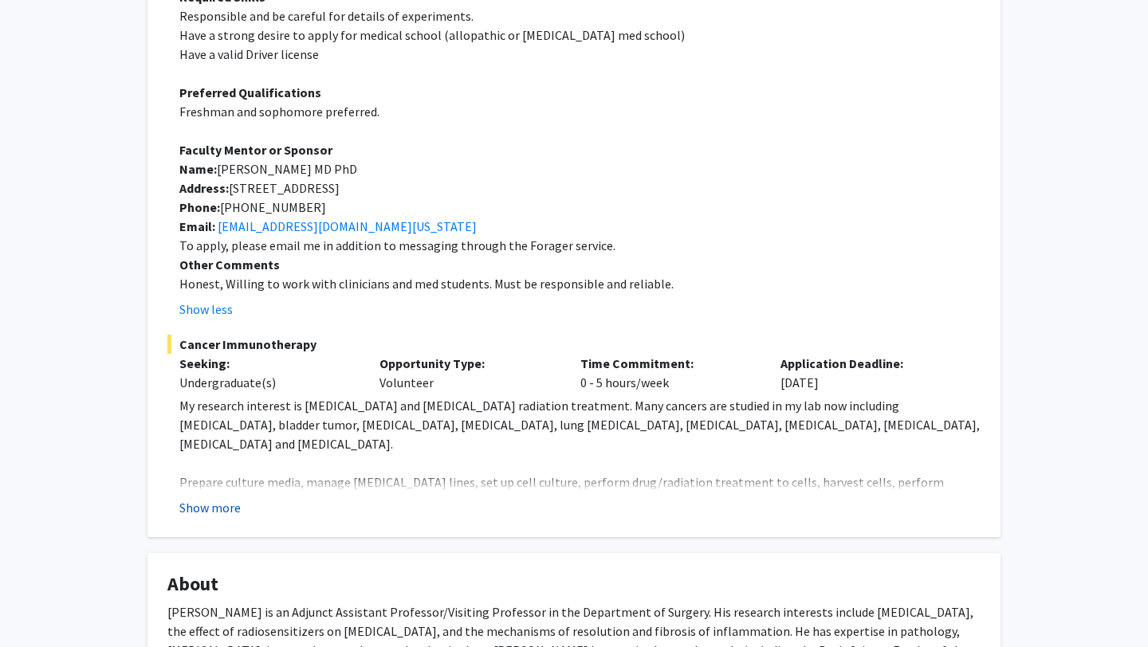
click at [192, 498] on button "Show more" at bounding box center [209, 507] width 61 height 19
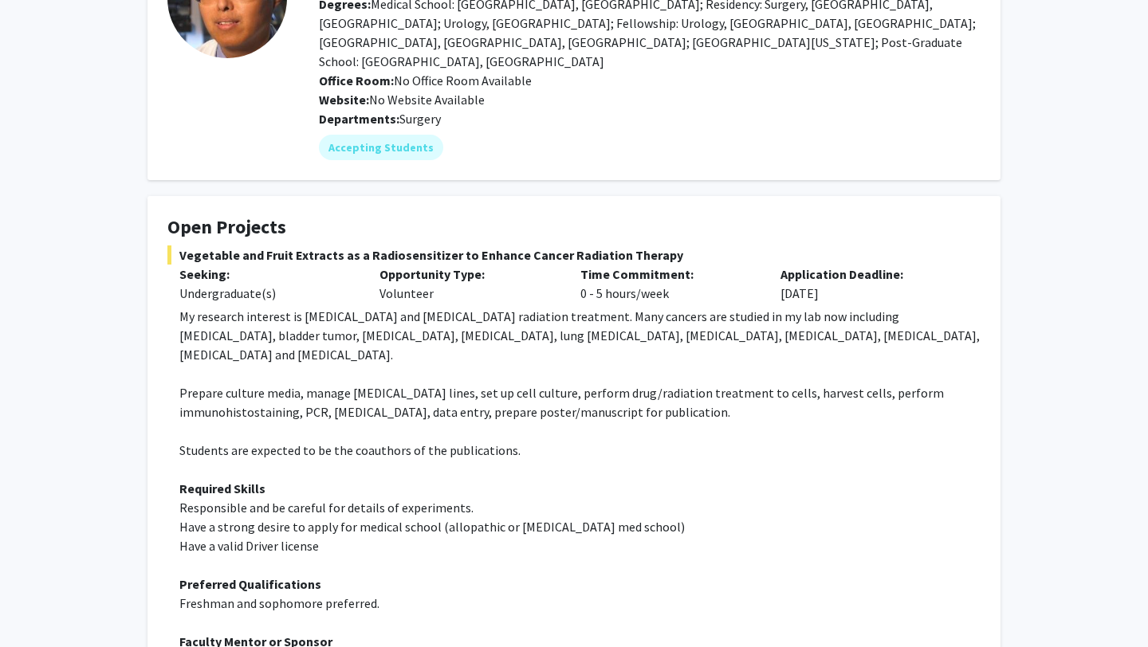
scroll to position [0, 0]
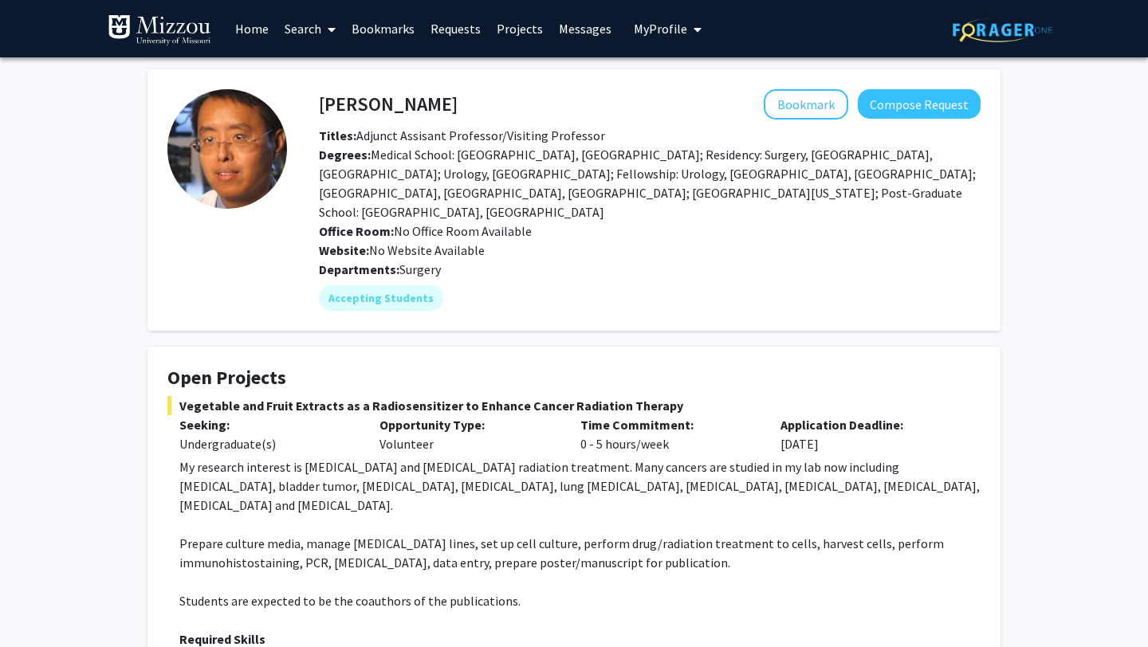
click at [316, 31] on link "Search" at bounding box center [310, 29] width 67 height 56
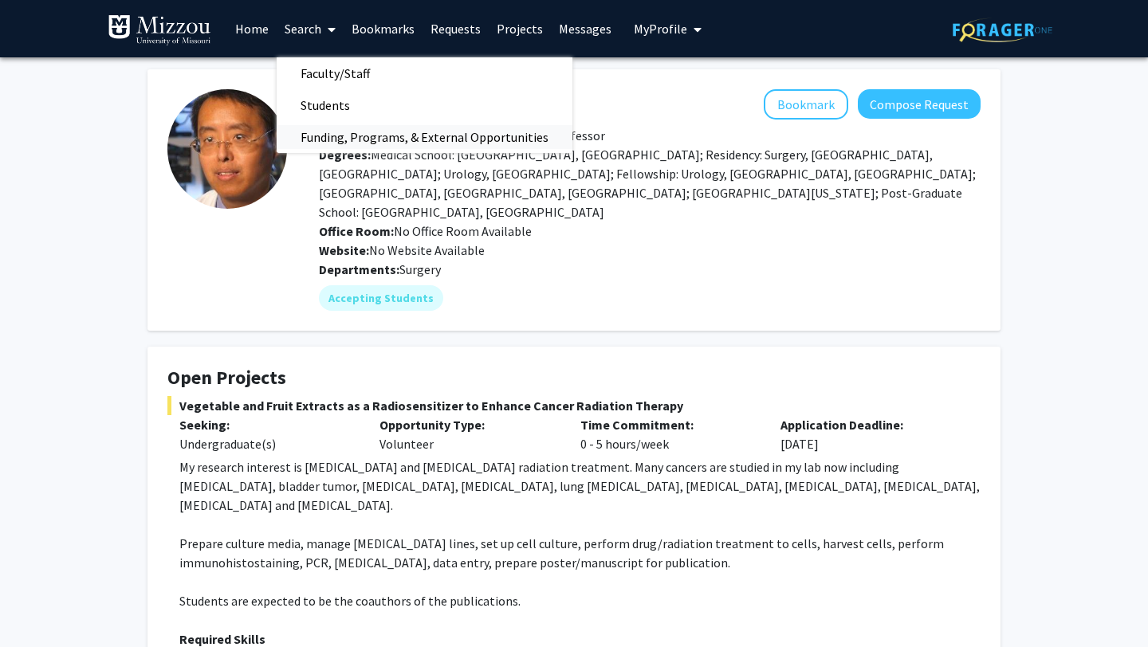
click at [321, 141] on span "Funding, Programs, & External Opportunities" at bounding box center [425, 137] width 296 height 32
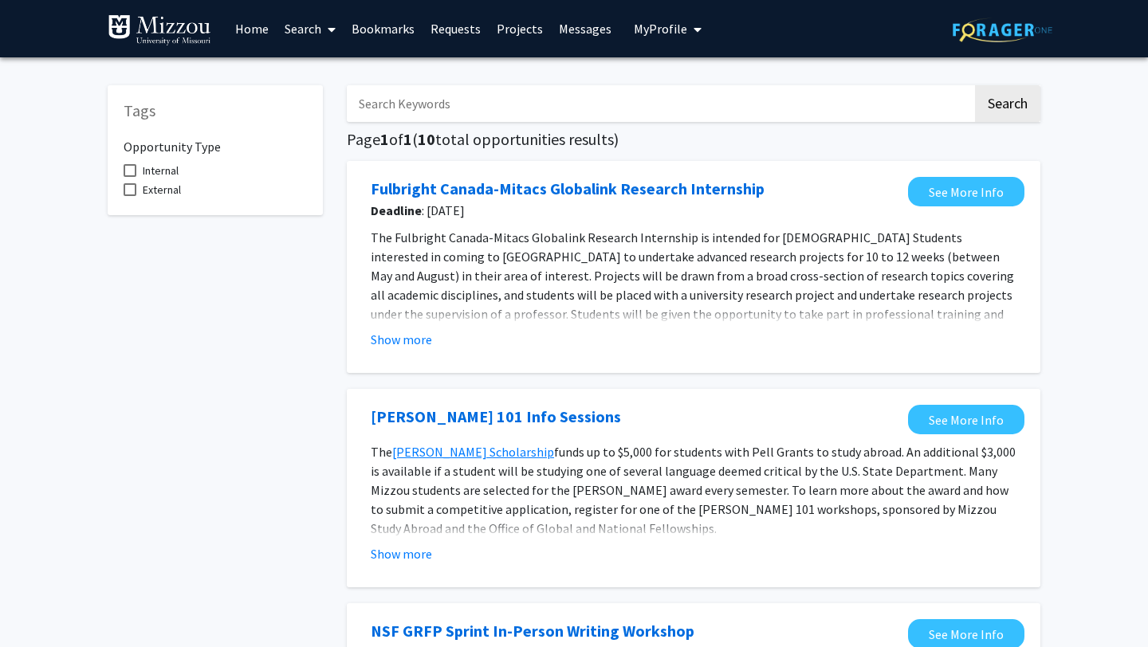
click at [320, 26] on link "Search" at bounding box center [310, 29] width 67 height 56
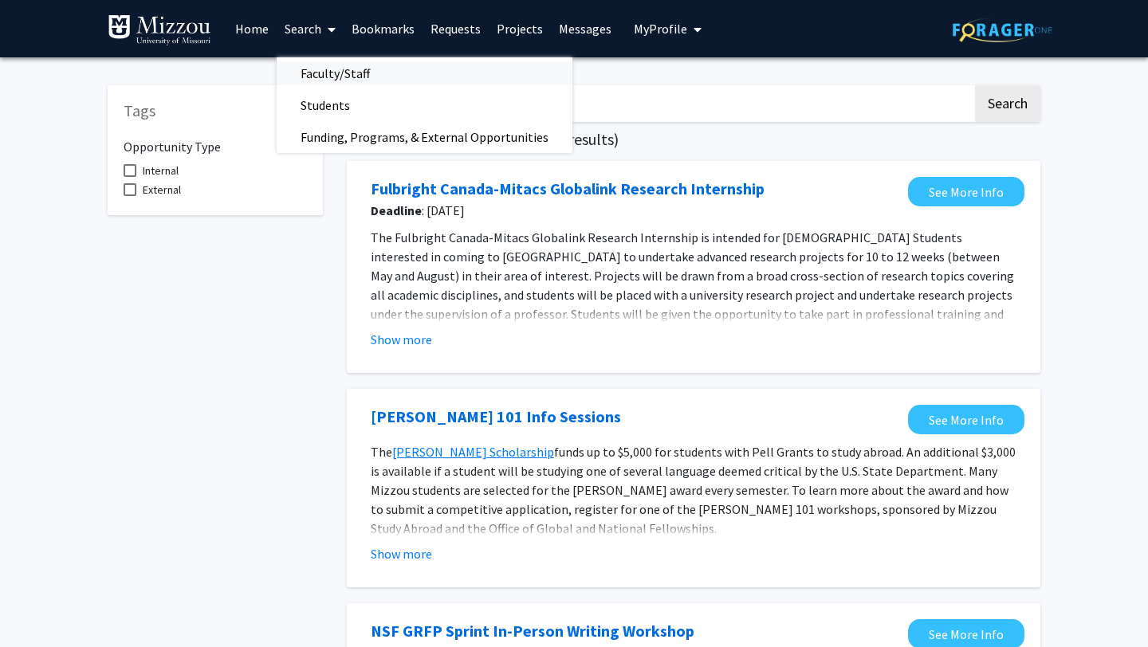
click at [316, 80] on span "Faculty/Staff" at bounding box center [335, 73] width 117 height 32
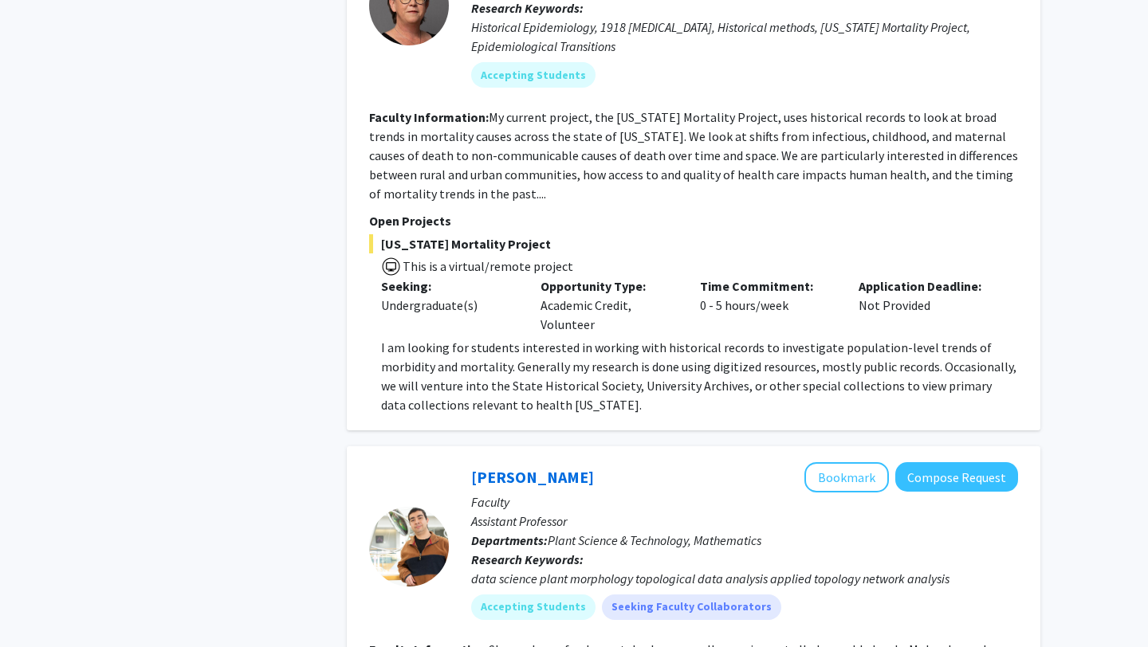
scroll to position [6243, 0]
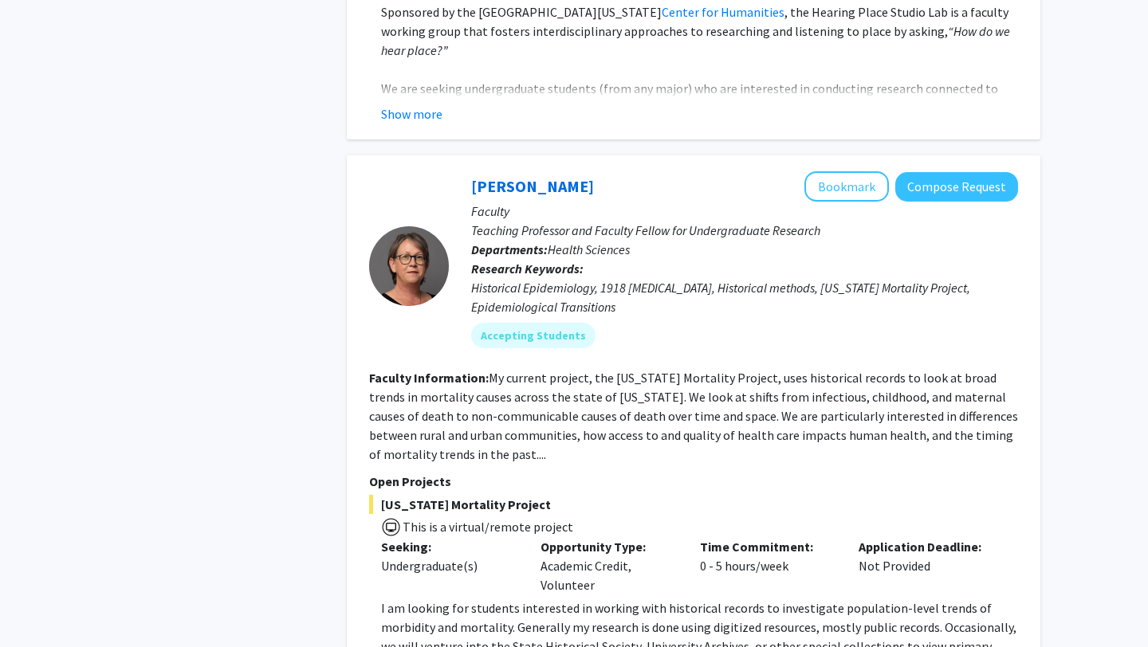
drag, startPoint x: 716, startPoint y: 311, endPoint x: 801, endPoint y: 311, distance: 84.5
click at [801, 368] on section "Faculty Information: My current project, the [US_STATE] Mortality Project, uses…" at bounding box center [693, 416] width 649 height 96
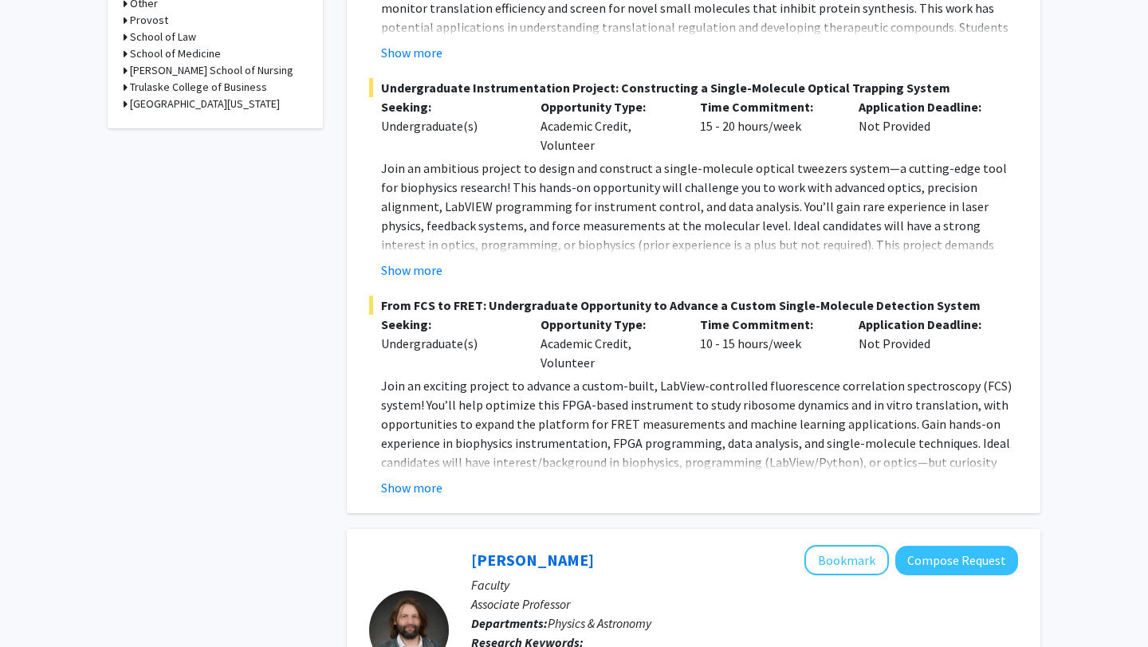
scroll to position [0, 0]
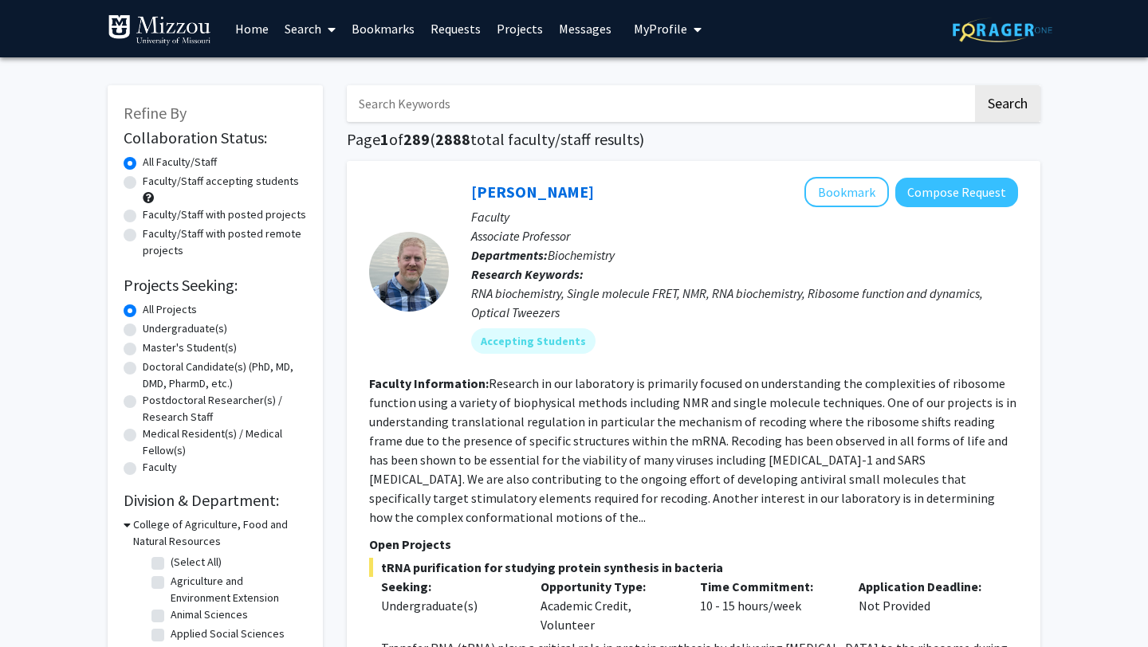
click at [197, 328] on label "Undergraduate(s)" at bounding box center [185, 328] width 84 height 17
click at [153, 328] on input "Undergraduate(s)" at bounding box center [148, 325] width 10 height 10
radio input "true"
drag, startPoint x: 436, startPoint y: 133, endPoint x: 626, endPoint y: 133, distance: 189.7
click at [626, 133] on h1 "Page 1 of 2 ( 18 total faculty/staff results)" at bounding box center [693, 139] width 693 height 19
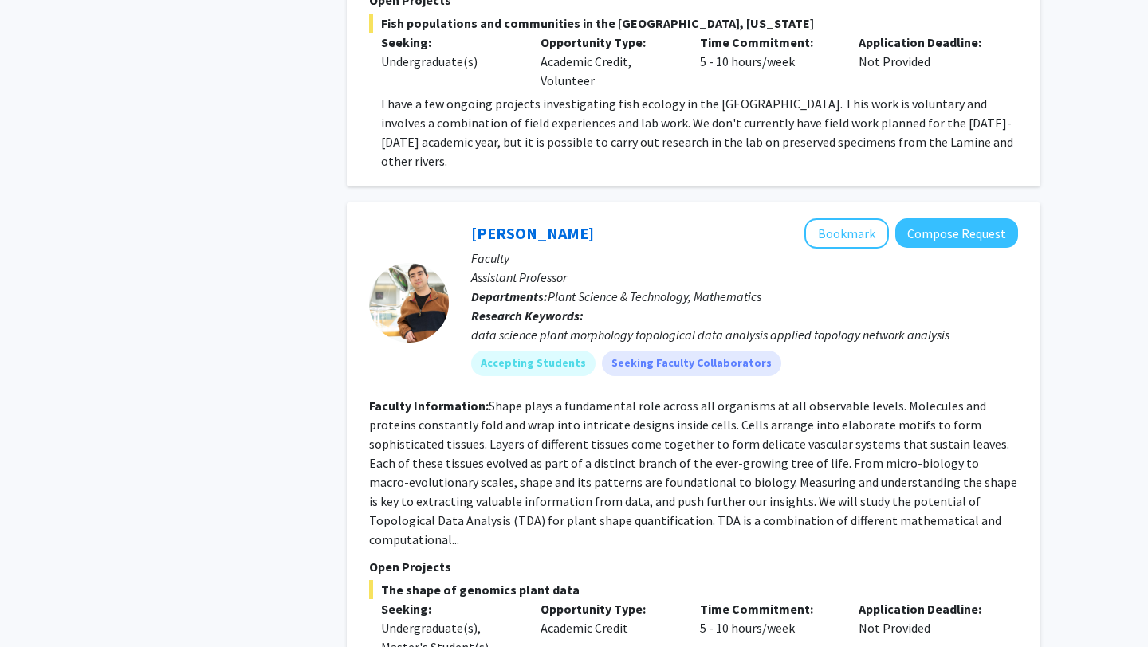
scroll to position [7055, 0]
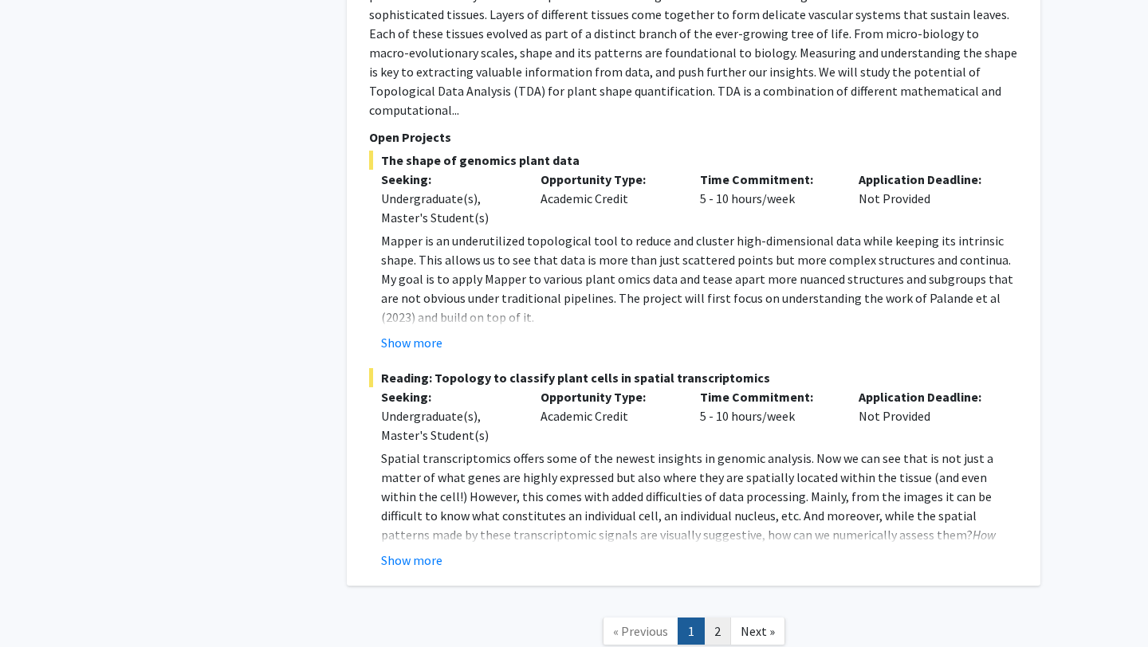
click at [716, 618] on link "2" at bounding box center [717, 632] width 27 height 28
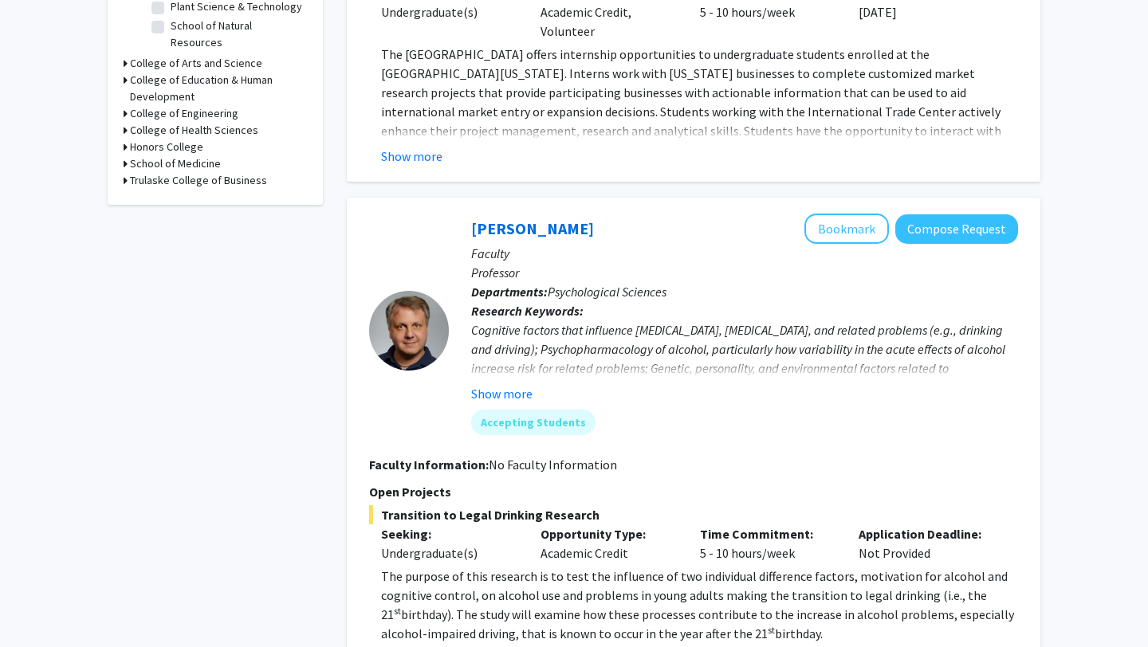
scroll to position [582, 0]
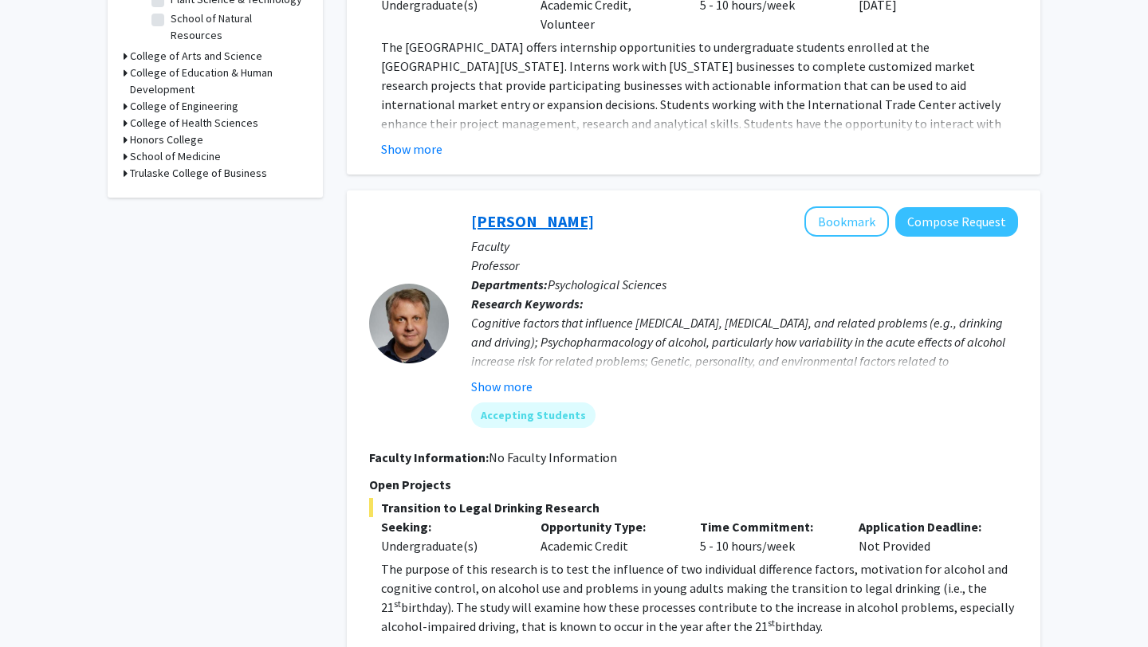
click at [536, 211] on link "[PERSON_NAME]" at bounding box center [532, 221] width 123 height 20
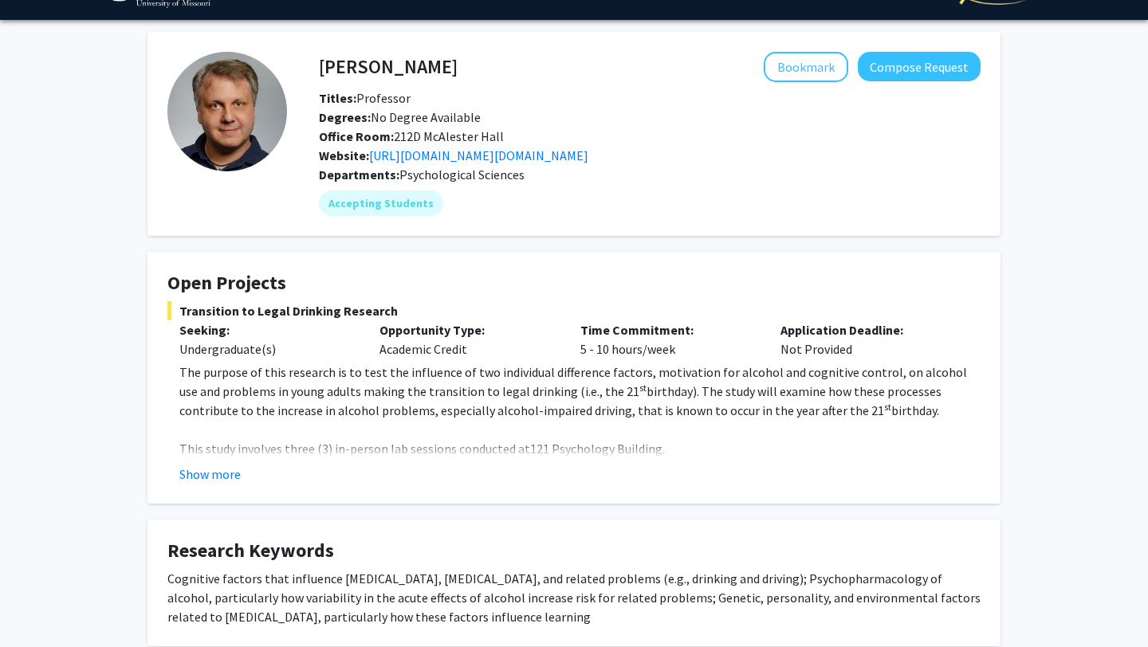
scroll to position [86, 0]
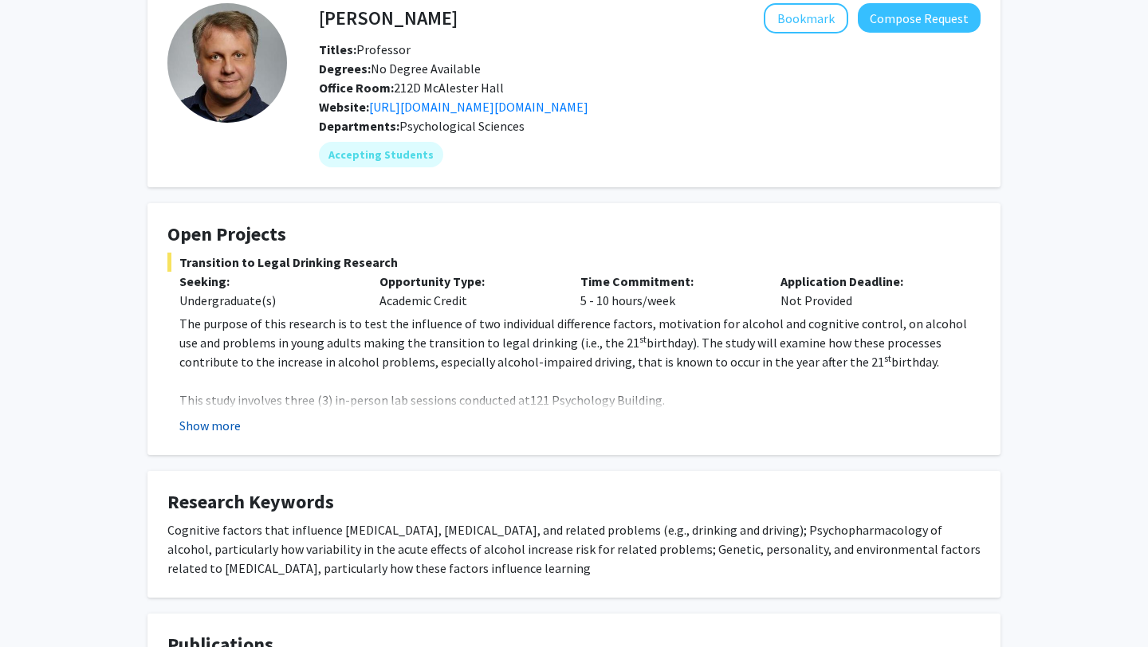
click at [228, 428] on button "Show more" at bounding box center [209, 425] width 61 height 19
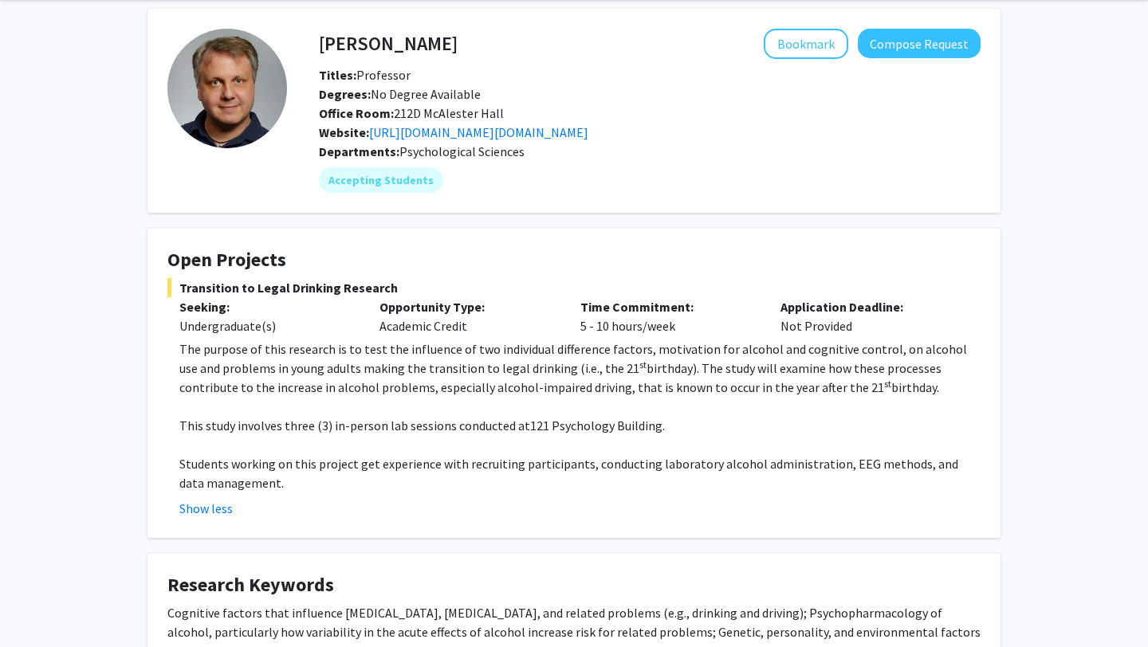
scroll to position [39, 0]
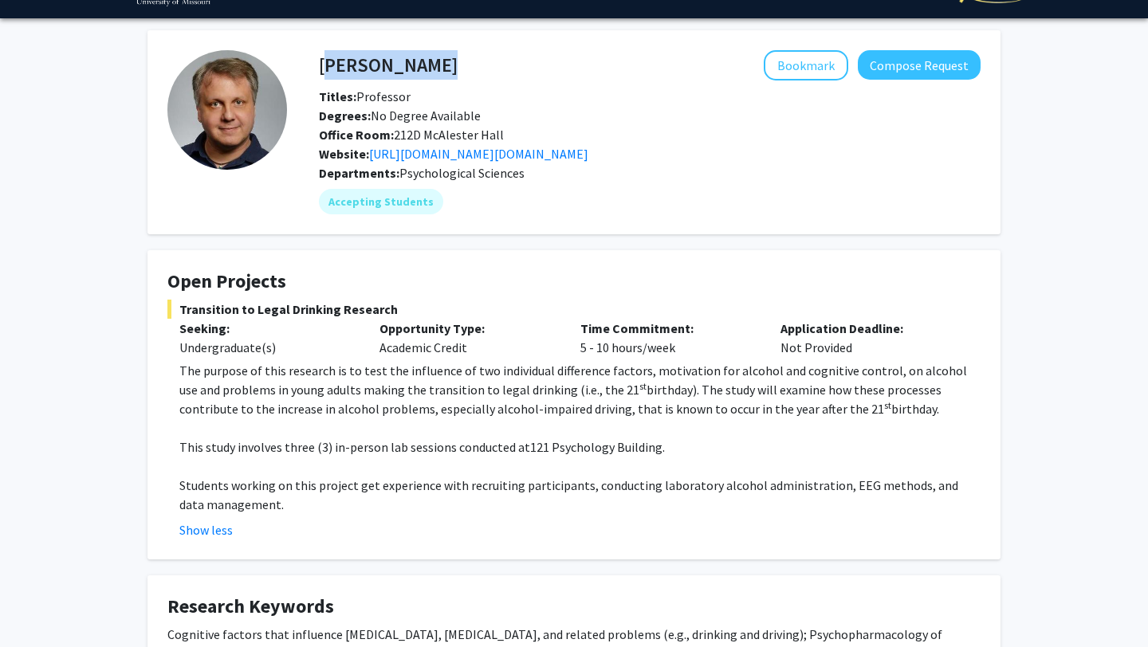
drag, startPoint x: 320, startPoint y: 67, endPoint x: 504, endPoint y: 71, distance: 183.3
click at [504, 71] on div "Denis McCarthy Bookmark Compose Request" at bounding box center [649, 65] width 685 height 30
copy h4 "[PERSON_NAME]"
drag, startPoint x: 355, startPoint y: 369, endPoint x: 516, endPoint y: 369, distance: 161.0
click at [516, 369] on span "The purpose of this research is to test the influence of two individual differe…" at bounding box center [572, 380] width 787 height 35
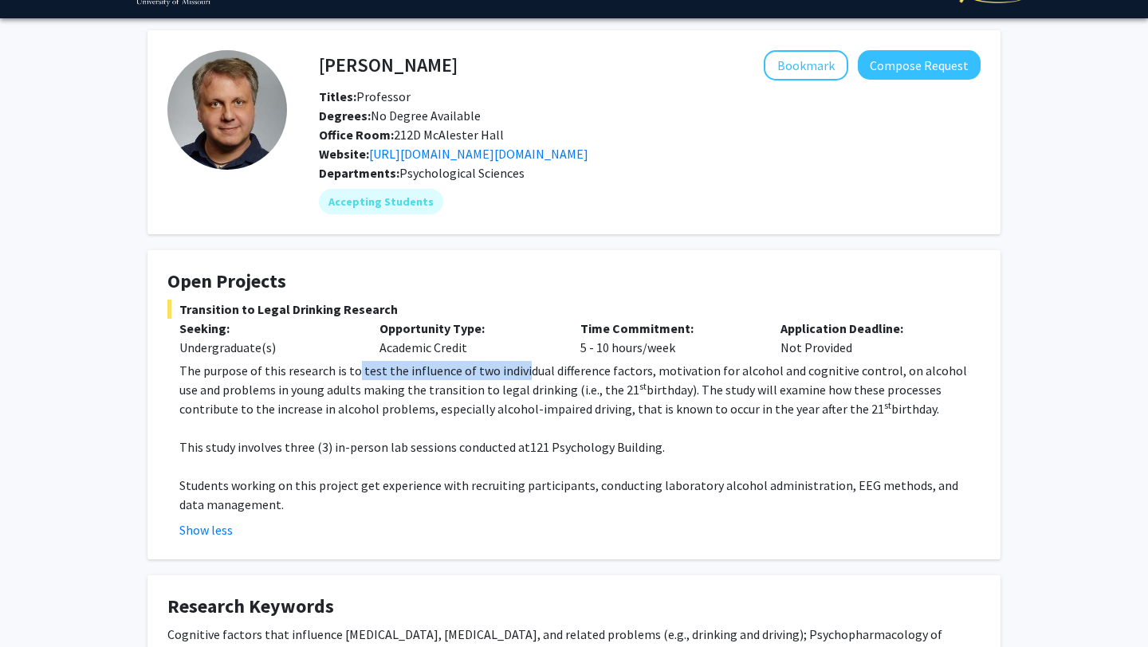
click at [516, 369] on span "The purpose of this research is to test the influence of two individual differe…" at bounding box center [572, 380] width 787 height 35
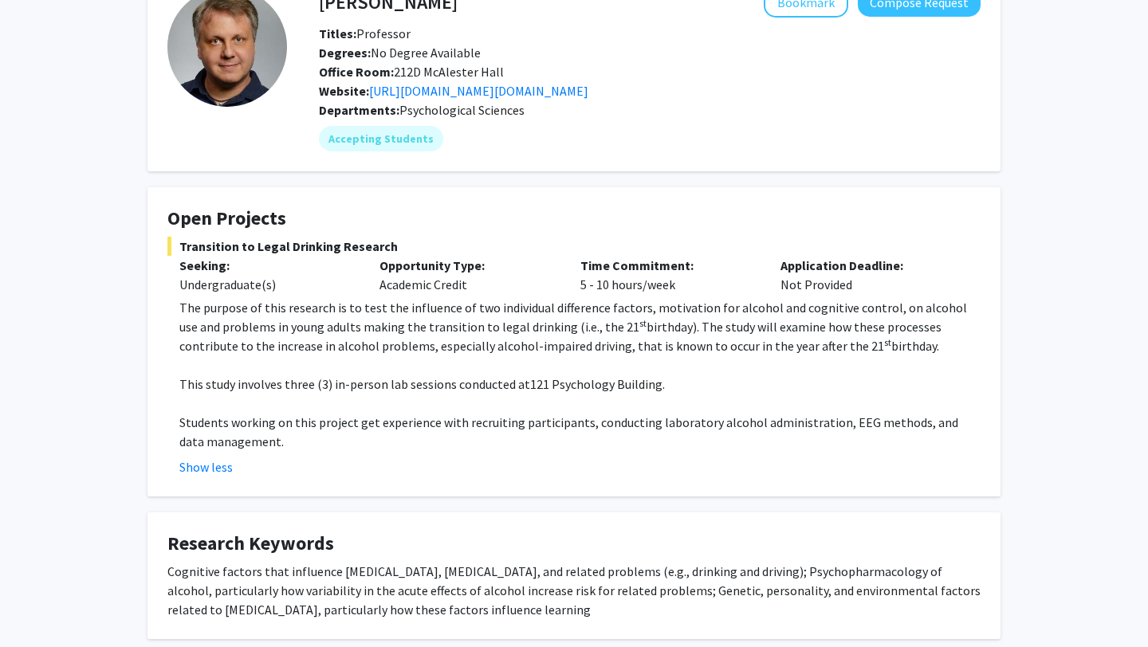
scroll to position [120, 0]
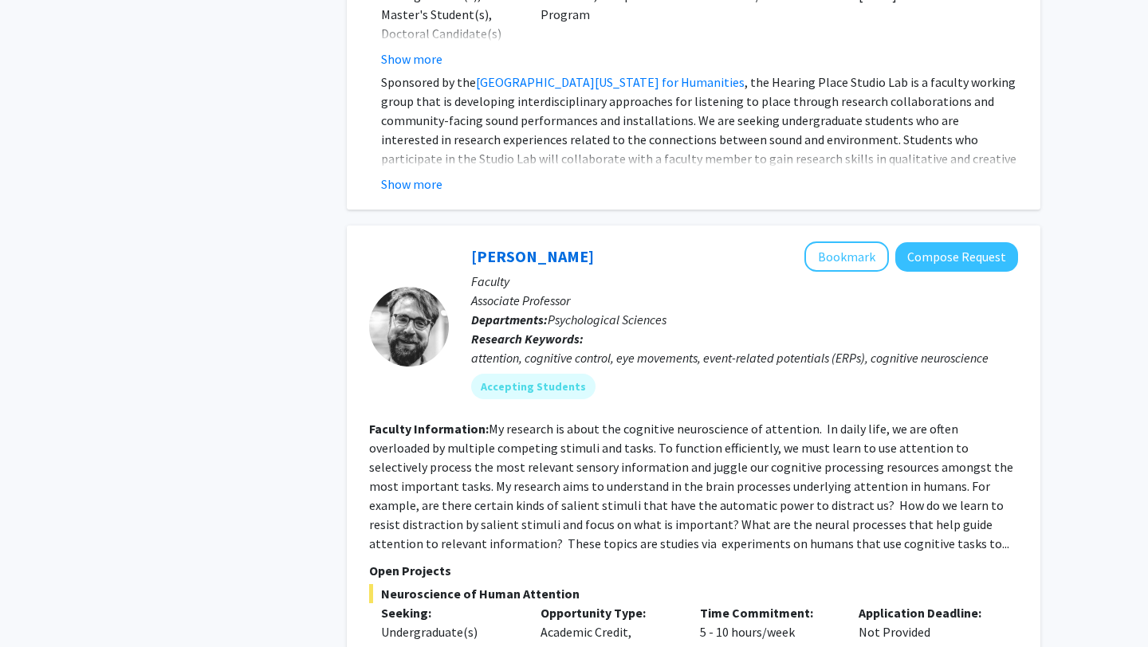
scroll to position [2929, 0]
drag, startPoint x: 466, startPoint y: 185, endPoint x: 615, endPoint y: 187, distance: 149.0
click at [615, 241] on div "Nicholas Gaspelin Bookmark Compose Request Faculty Associate Professor Departme…" at bounding box center [733, 326] width 569 height 170
click at [615, 241] on div "Nicholas Gaspelin Bookmark Compose Request" at bounding box center [744, 256] width 547 height 30
drag, startPoint x: 599, startPoint y: 181, endPoint x: 471, endPoint y: 179, distance: 128.3
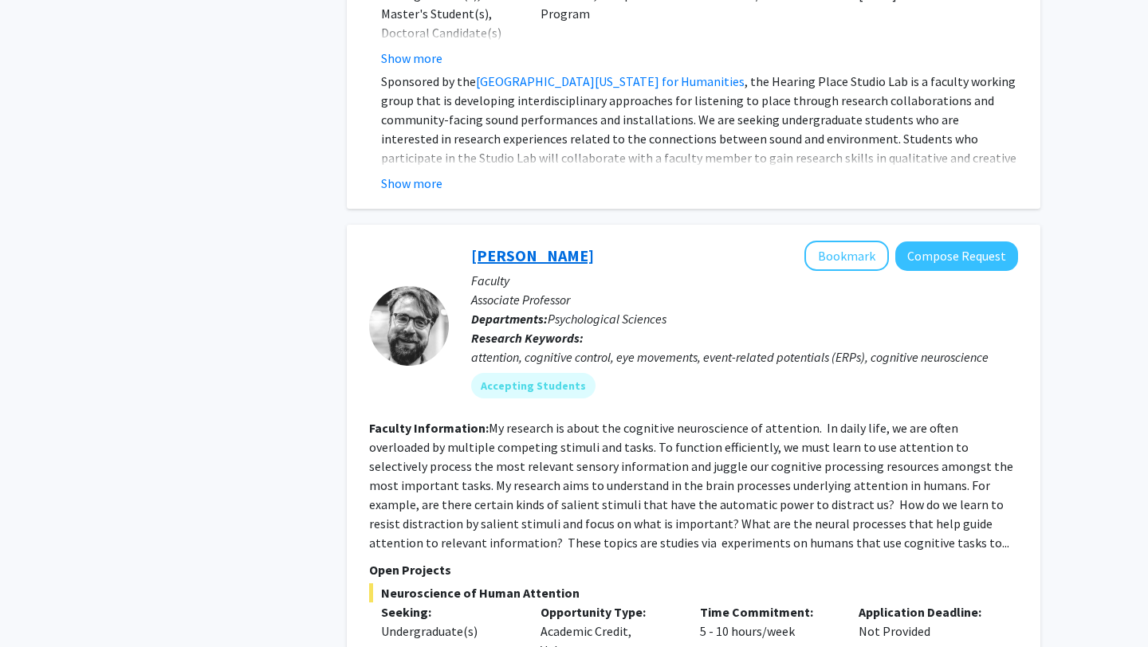
click at [471, 241] on div "Nicholas Gaspelin Bookmark Compose Request" at bounding box center [744, 256] width 547 height 30
copy link "[PERSON_NAME]"
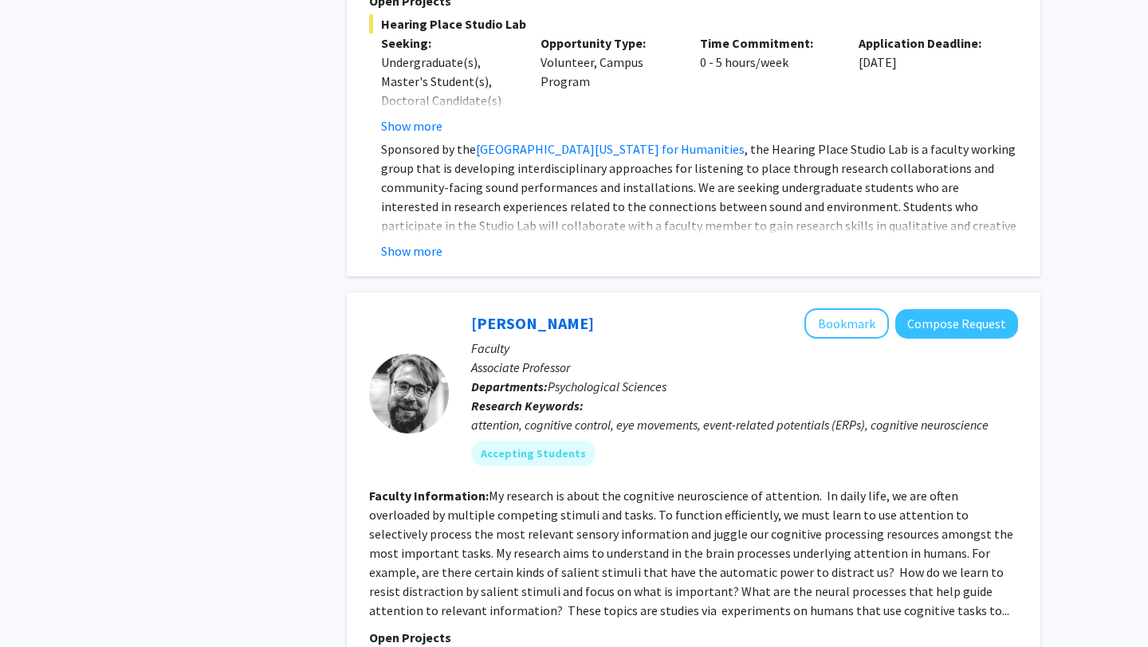
scroll to position [2859, 0]
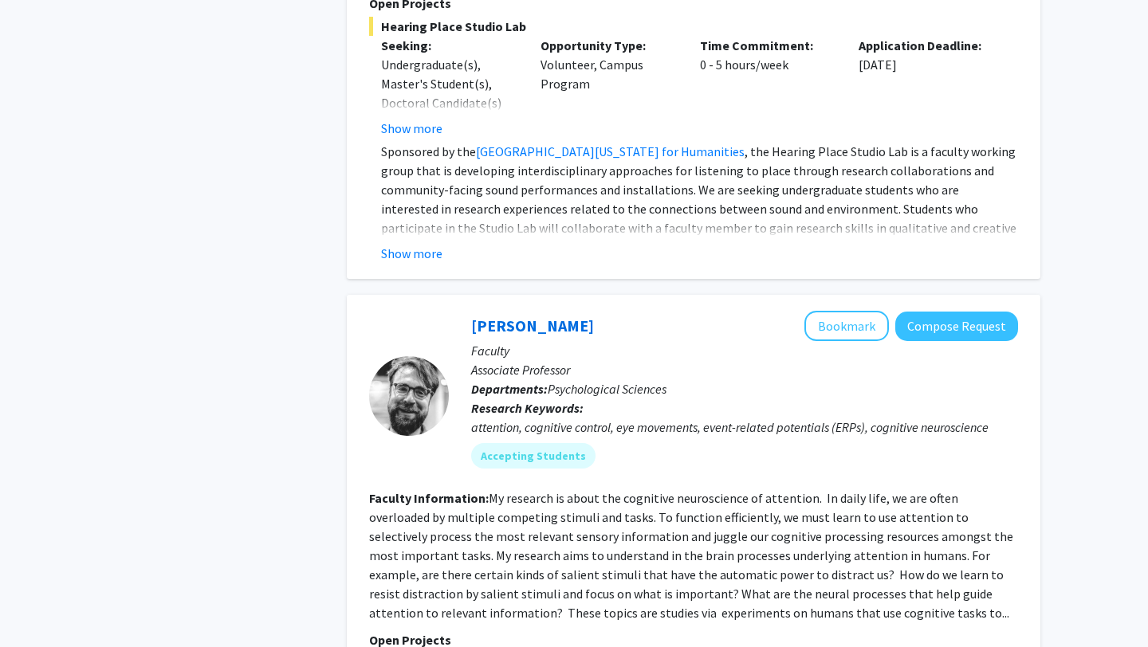
click at [538, 311] on div "Nicholas Gaspelin Bookmark Compose Request" at bounding box center [744, 326] width 547 height 30
click at [538, 316] on link "[PERSON_NAME]" at bounding box center [532, 326] width 123 height 20
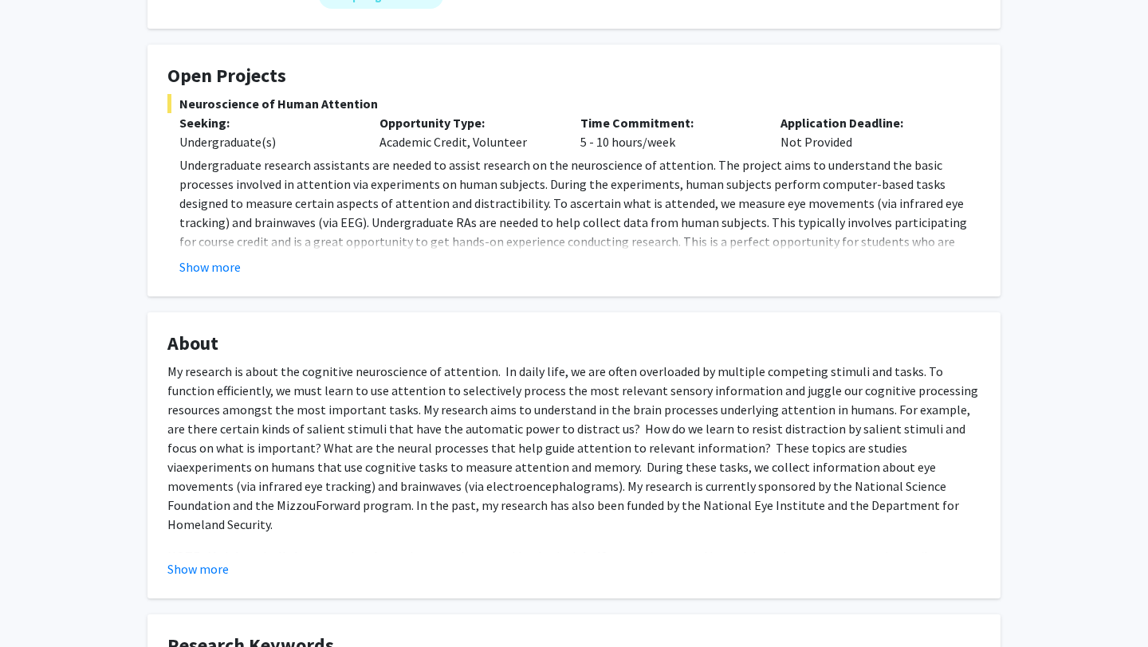
scroll to position [246, 0]
click at [216, 268] on button "Show more" at bounding box center [209, 265] width 61 height 19
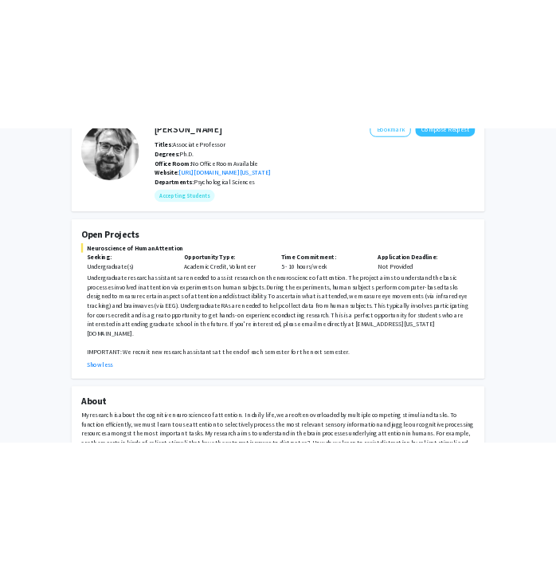
scroll to position [102, 0]
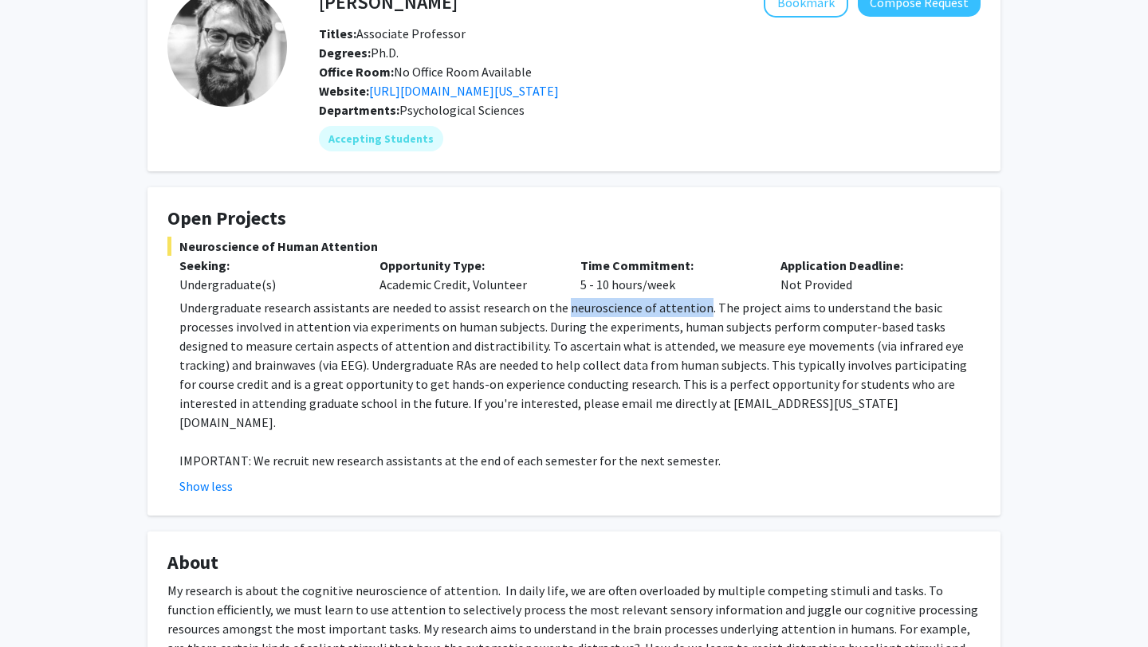
drag, startPoint x: 558, startPoint y: 311, endPoint x: 691, endPoint y: 308, distance: 133.1
click at [691, 308] on p "Undergraduate research assistants are needed to assist research on the neurosci…" at bounding box center [579, 365] width 801 height 134
copy p "neuroscience of attention"
